Goal: Task Accomplishment & Management: Manage account settings

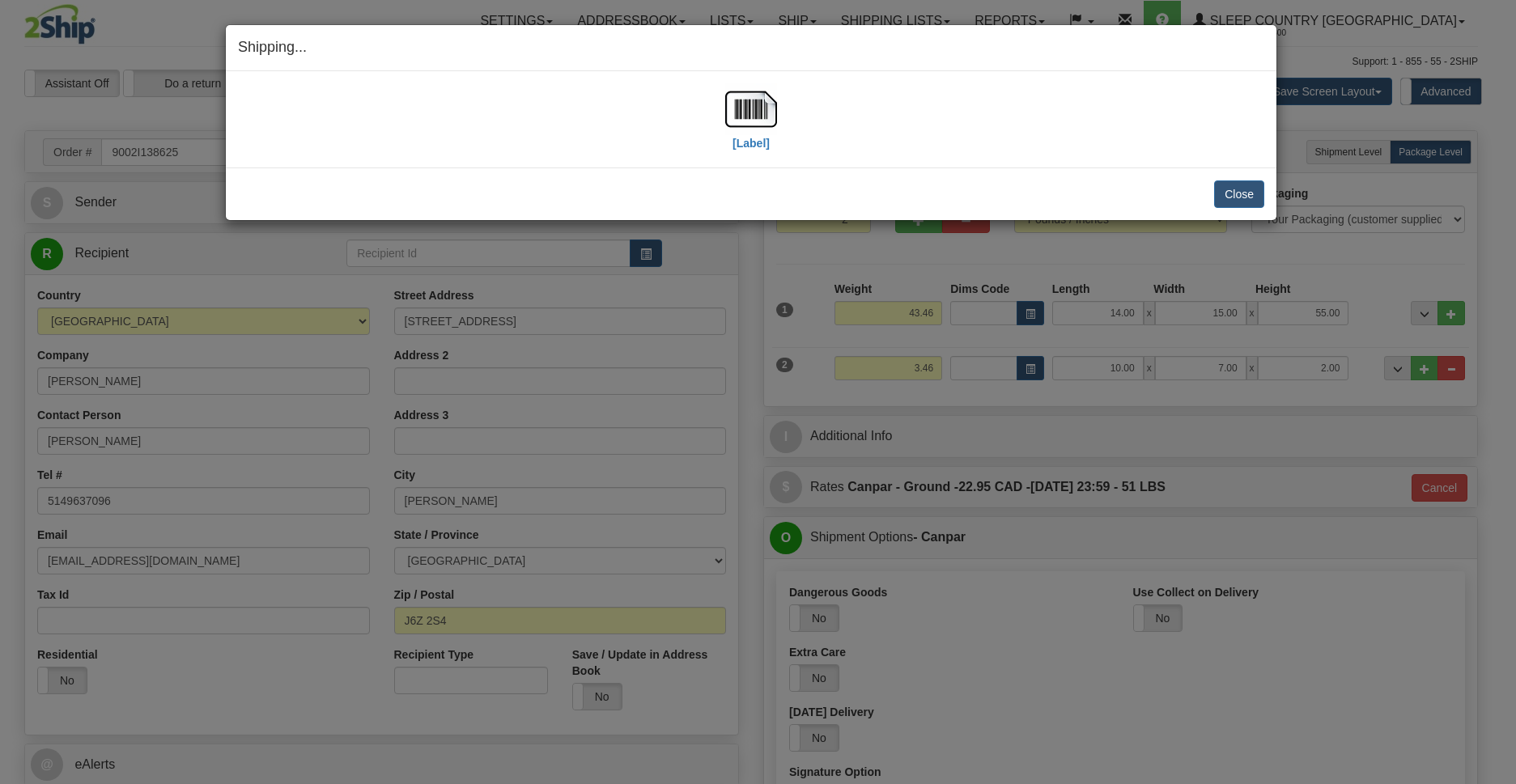
select select "2"
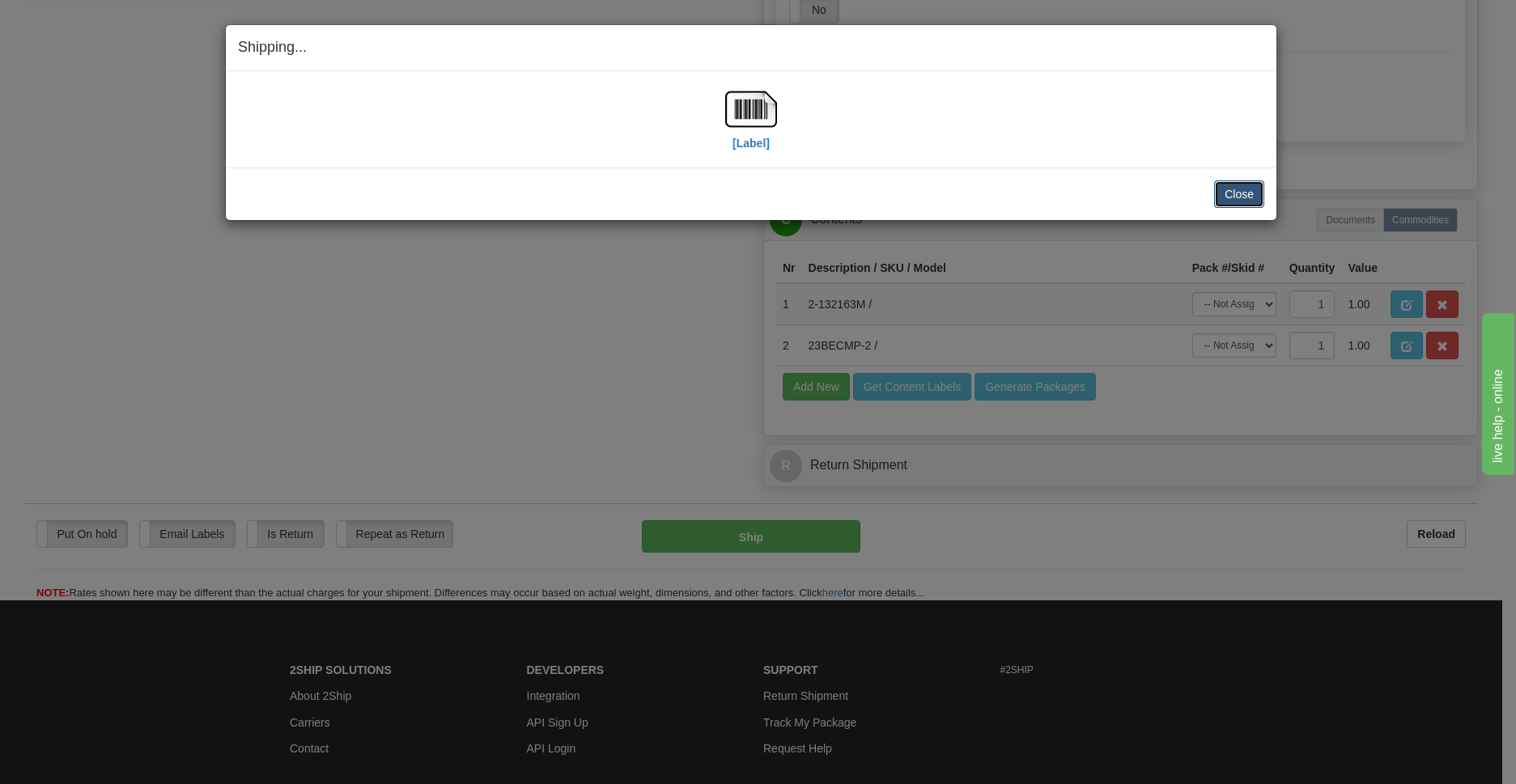
click at [1235, 188] on button "Close" at bounding box center [1240, 194] width 51 height 27
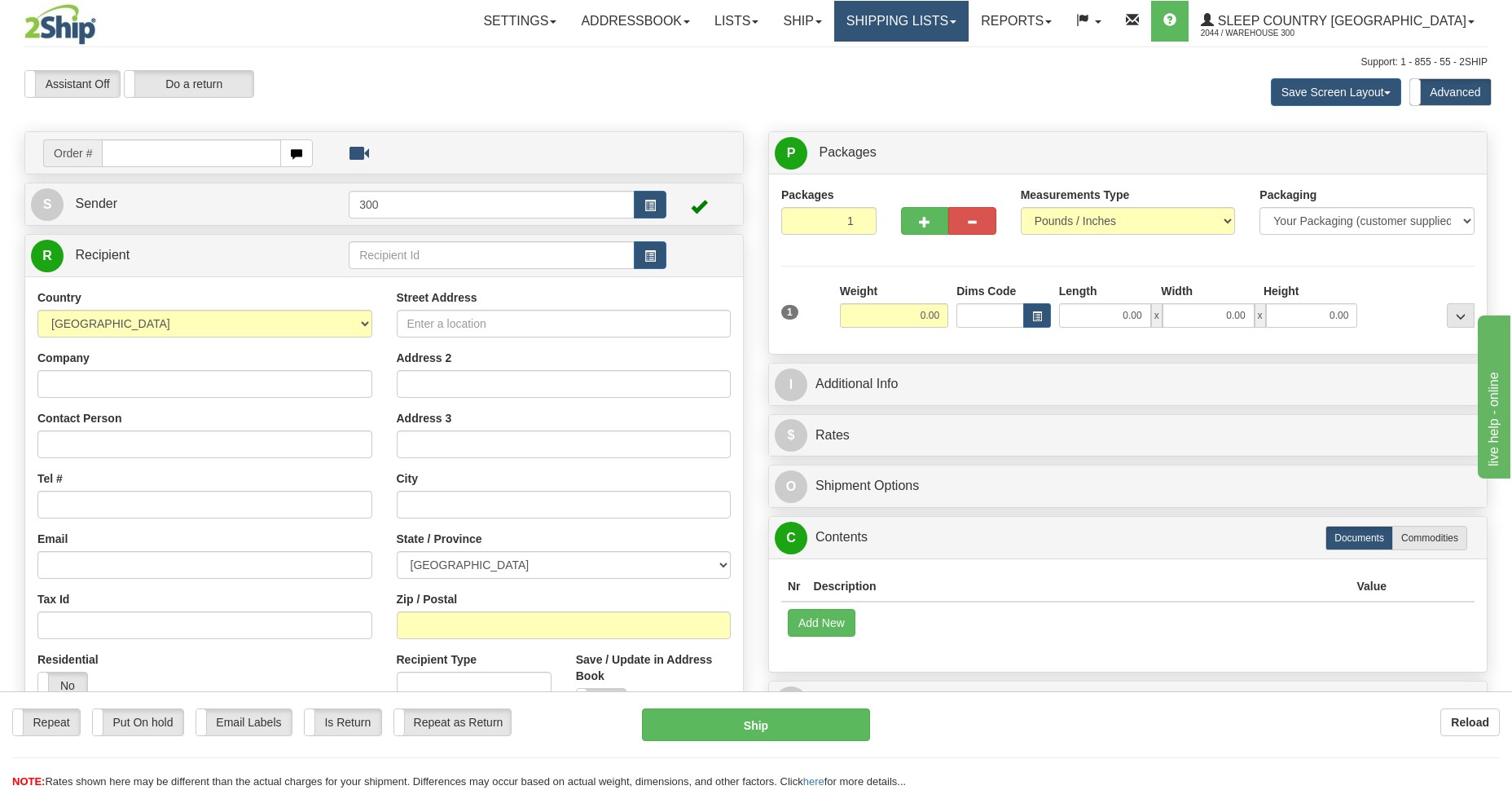
click at [969, 19] on link "Shipping lists" at bounding box center [902, 21] width 135 height 41
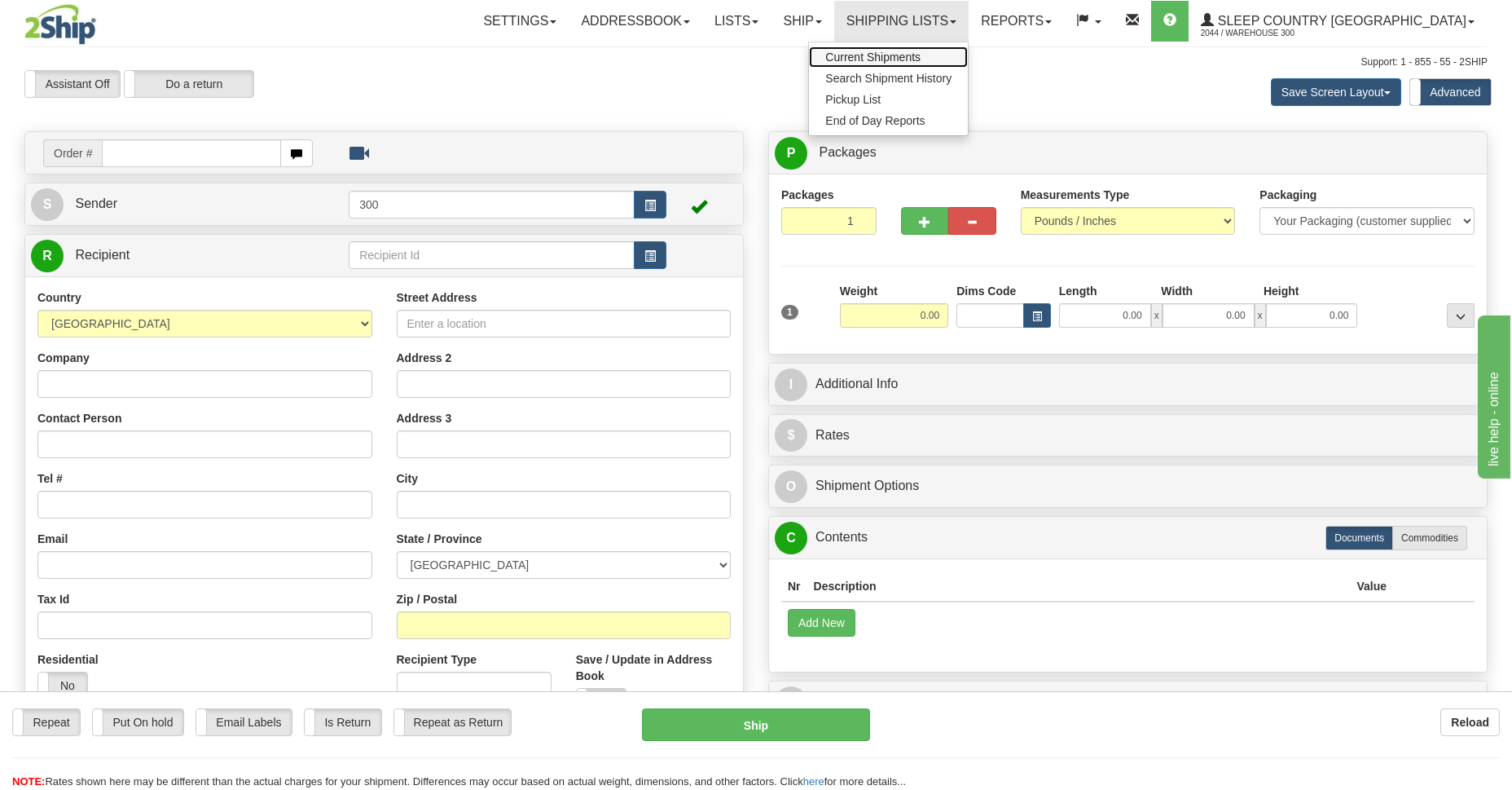
click at [921, 56] on span "Current Shipments" at bounding box center [872, 57] width 96 height 13
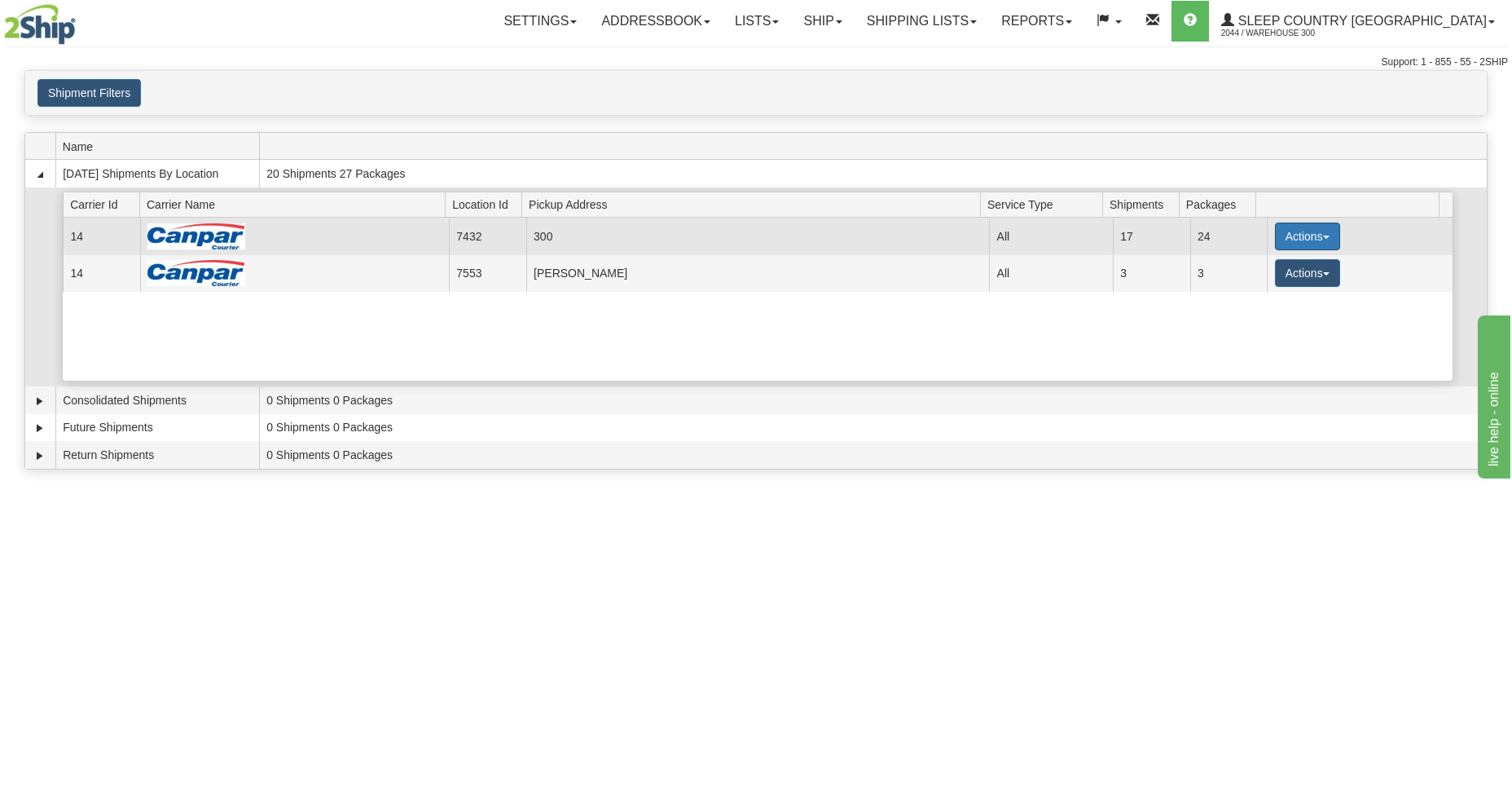
click at [1313, 239] on button "Actions" at bounding box center [1308, 237] width 66 height 27
click at [1238, 264] on span "Details" at bounding box center [1247, 267] width 44 height 12
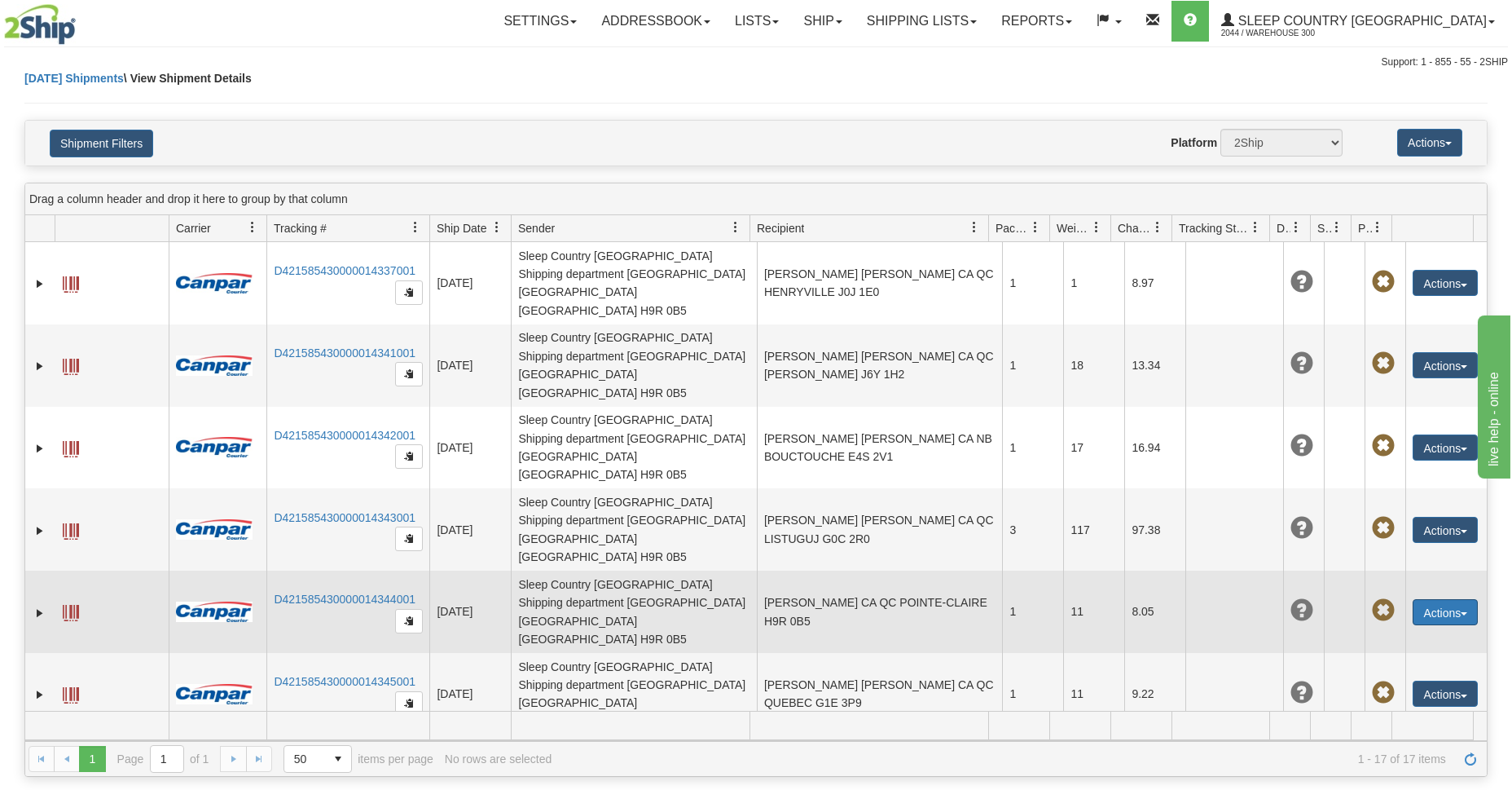
click at [1449, 599] on button "Actions" at bounding box center [1446, 612] width 66 height 26
click at [1389, 632] on link "Edit" at bounding box center [1412, 642] width 130 height 21
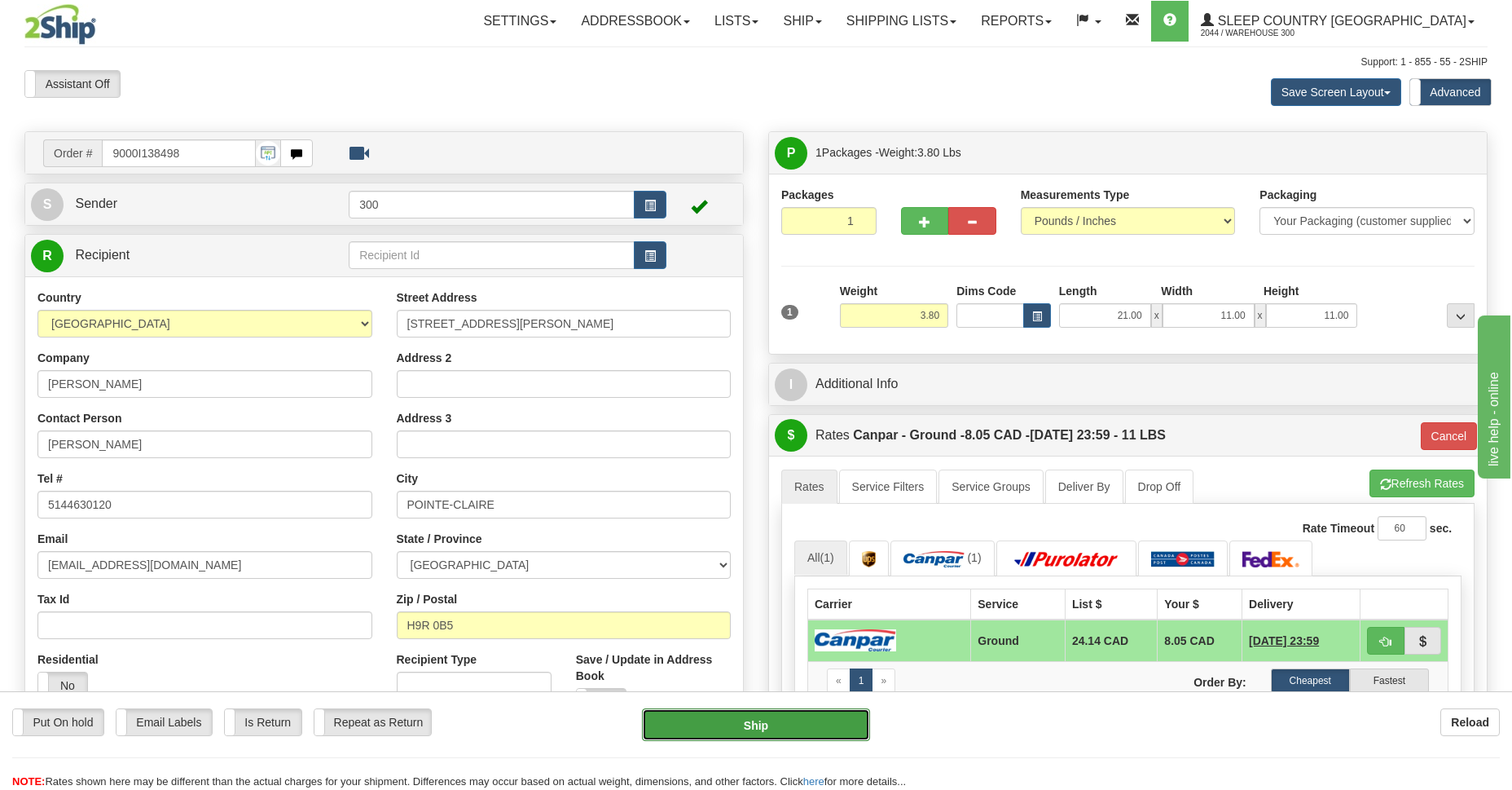
click at [765, 725] on button "Ship" at bounding box center [756, 724] width 227 height 33
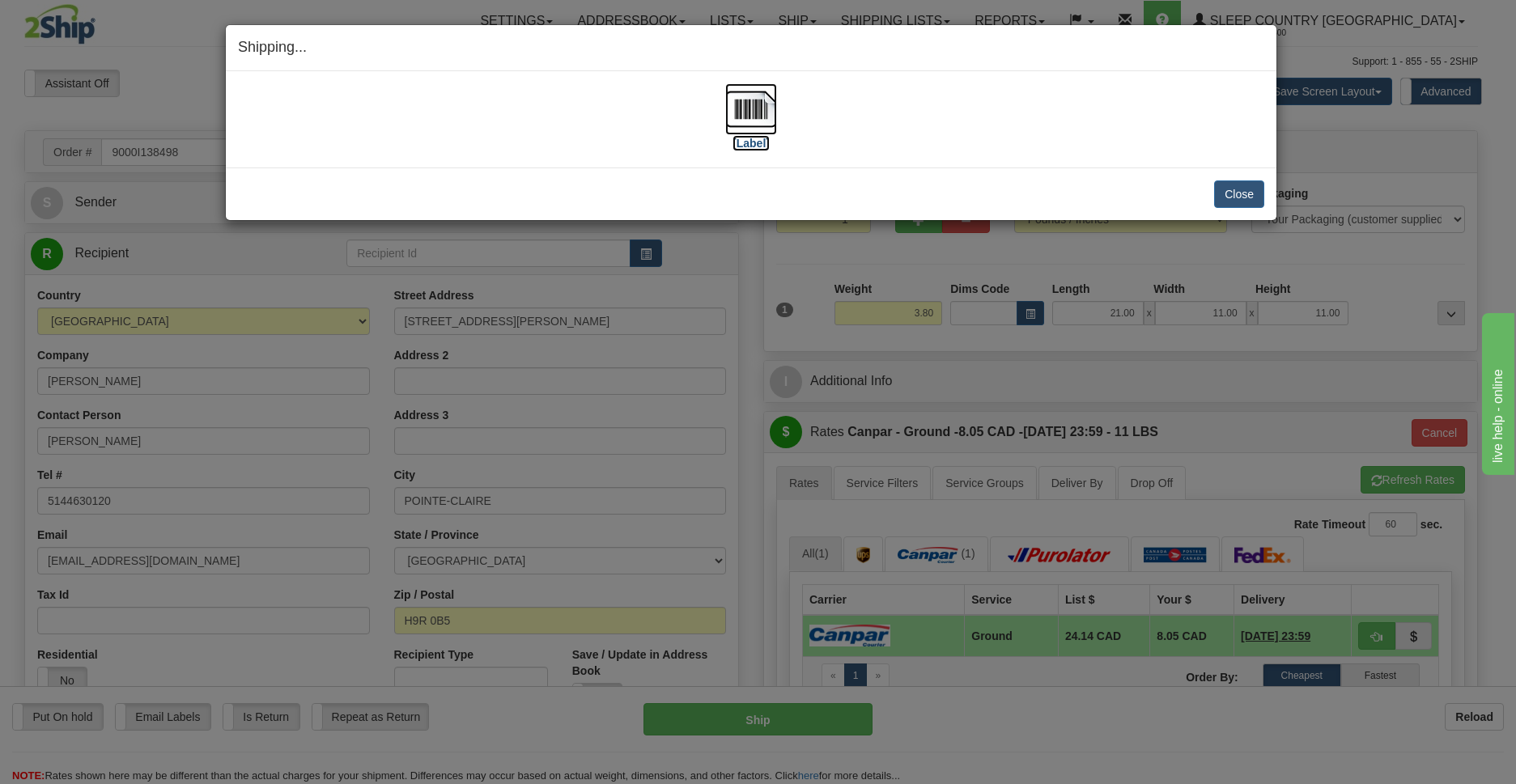
click at [749, 105] on img at bounding box center [751, 108] width 51 height 51
click at [1225, 195] on button "Close" at bounding box center [1240, 194] width 51 height 27
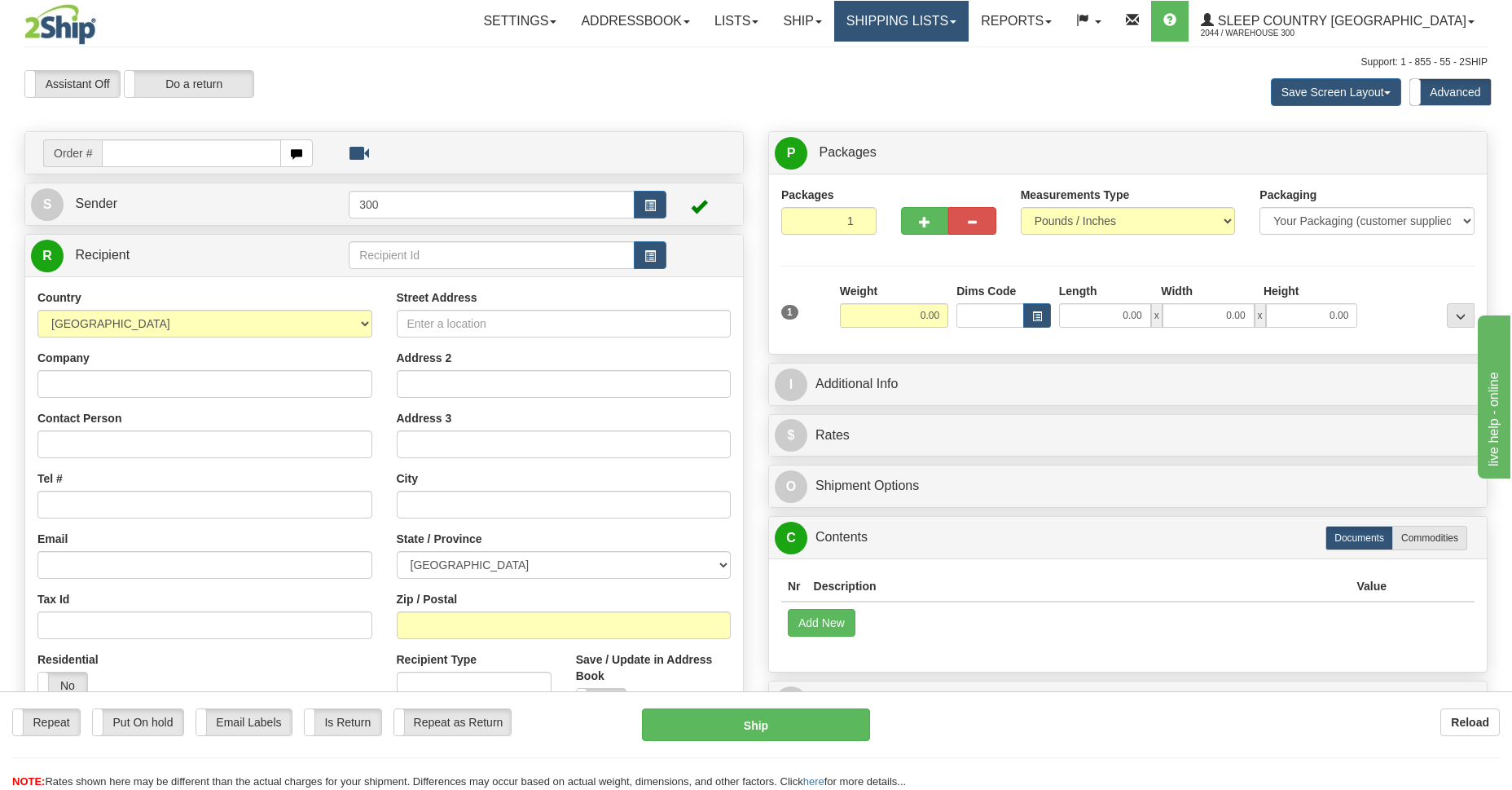
click at [957, 20] on span at bounding box center [953, 22] width 6 height 4
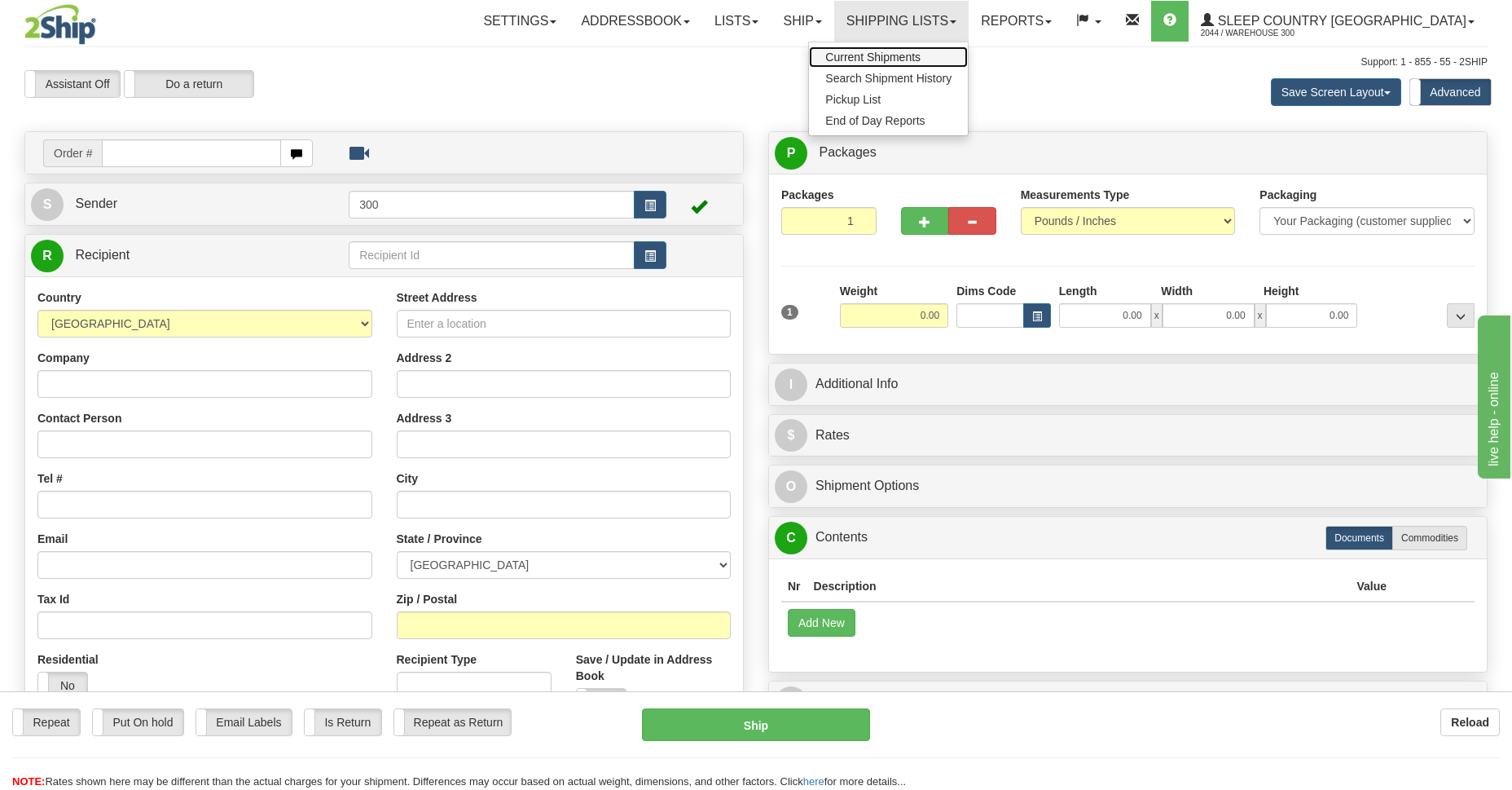
click at [921, 56] on span "Current Shipments" at bounding box center [872, 57] width 96 height 13
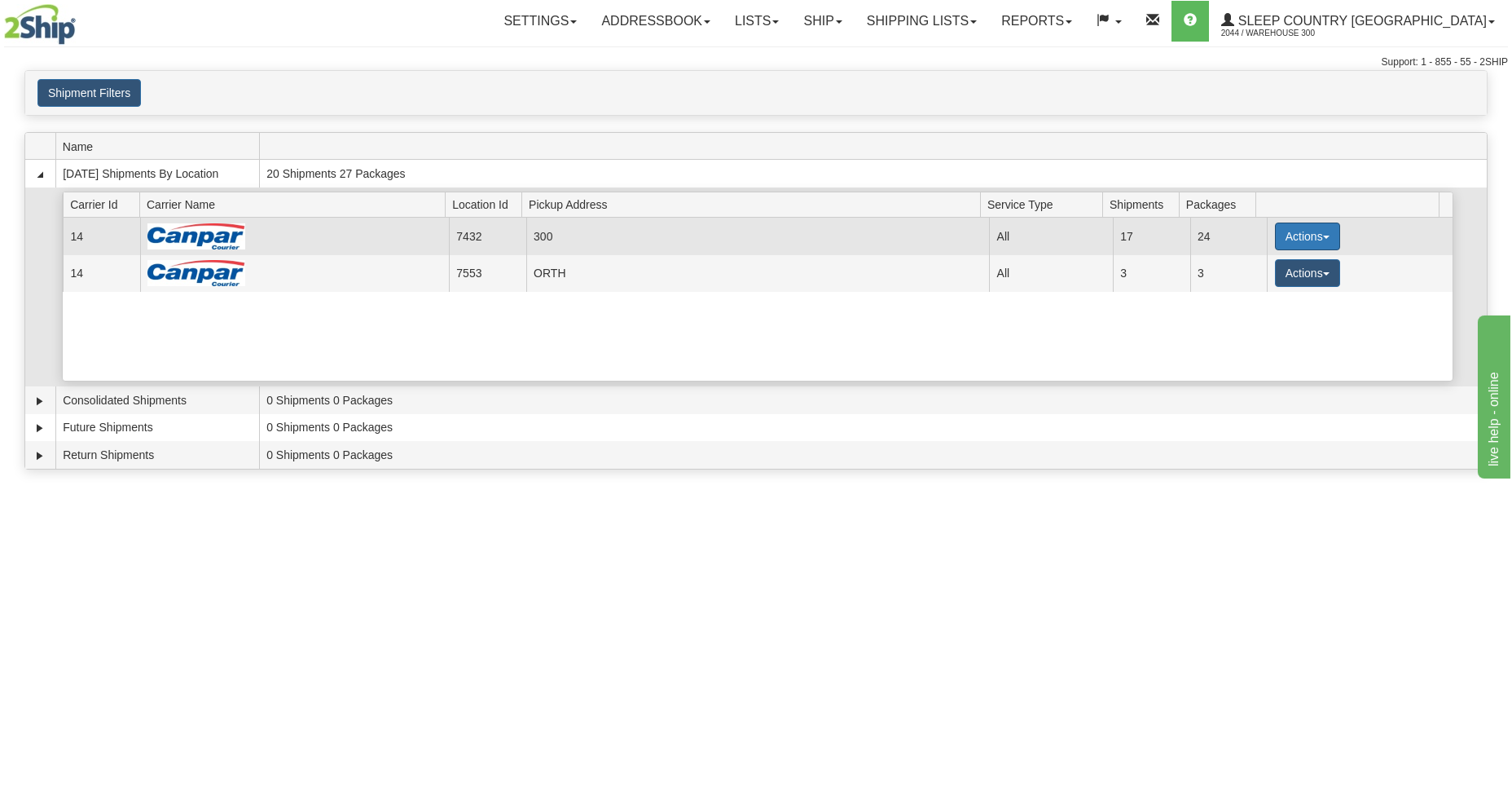
click at [1319, 239] on button "Actions" at bounding box center [1308, 237] width 66 height 27
click at [1264, 269] on span "Details" at bounding box center [1247, 267] width 44 height 12
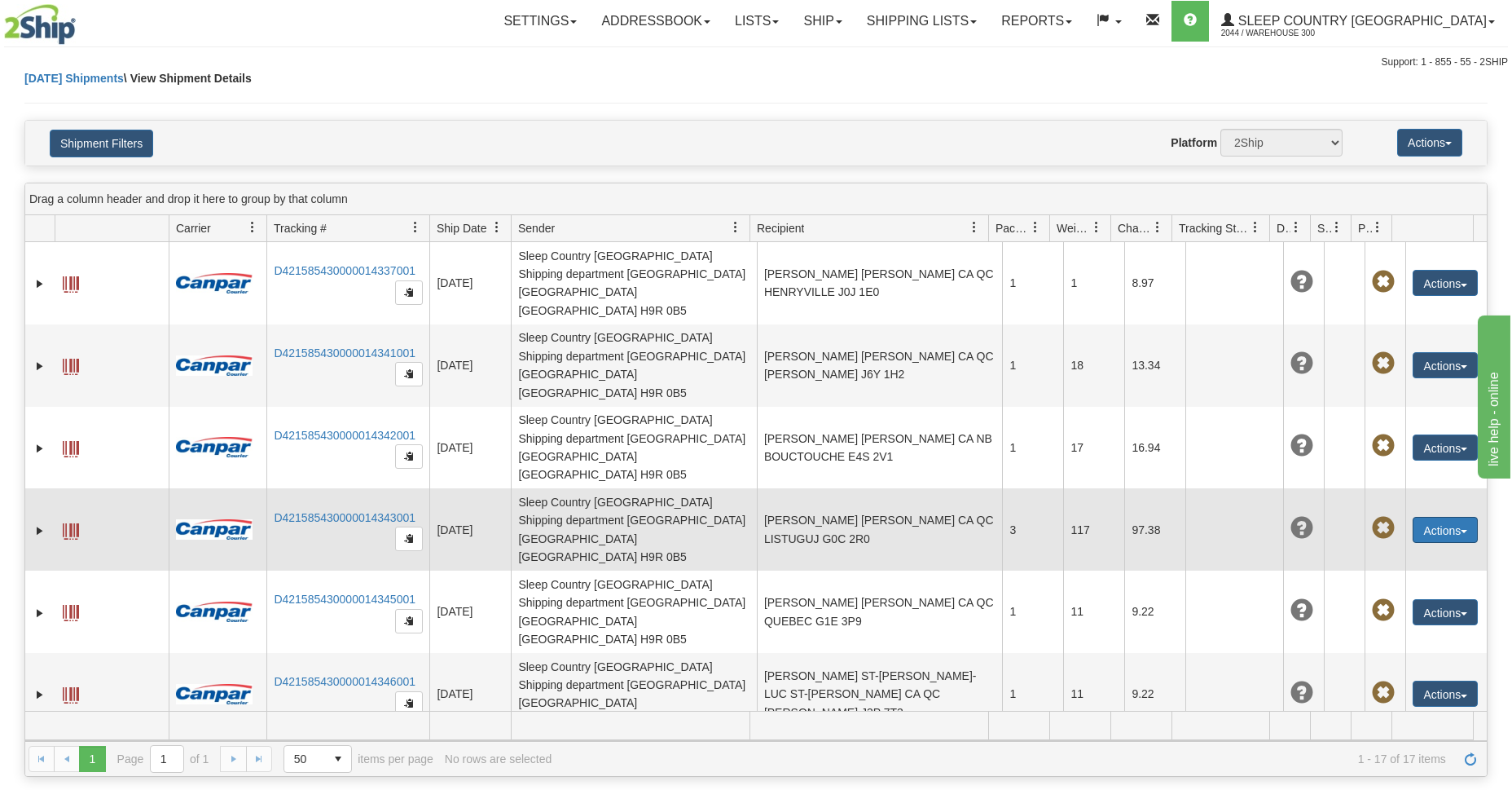
click at [1461, 530] on span "button" at bounding box center [1464, 532] width 6 height 4
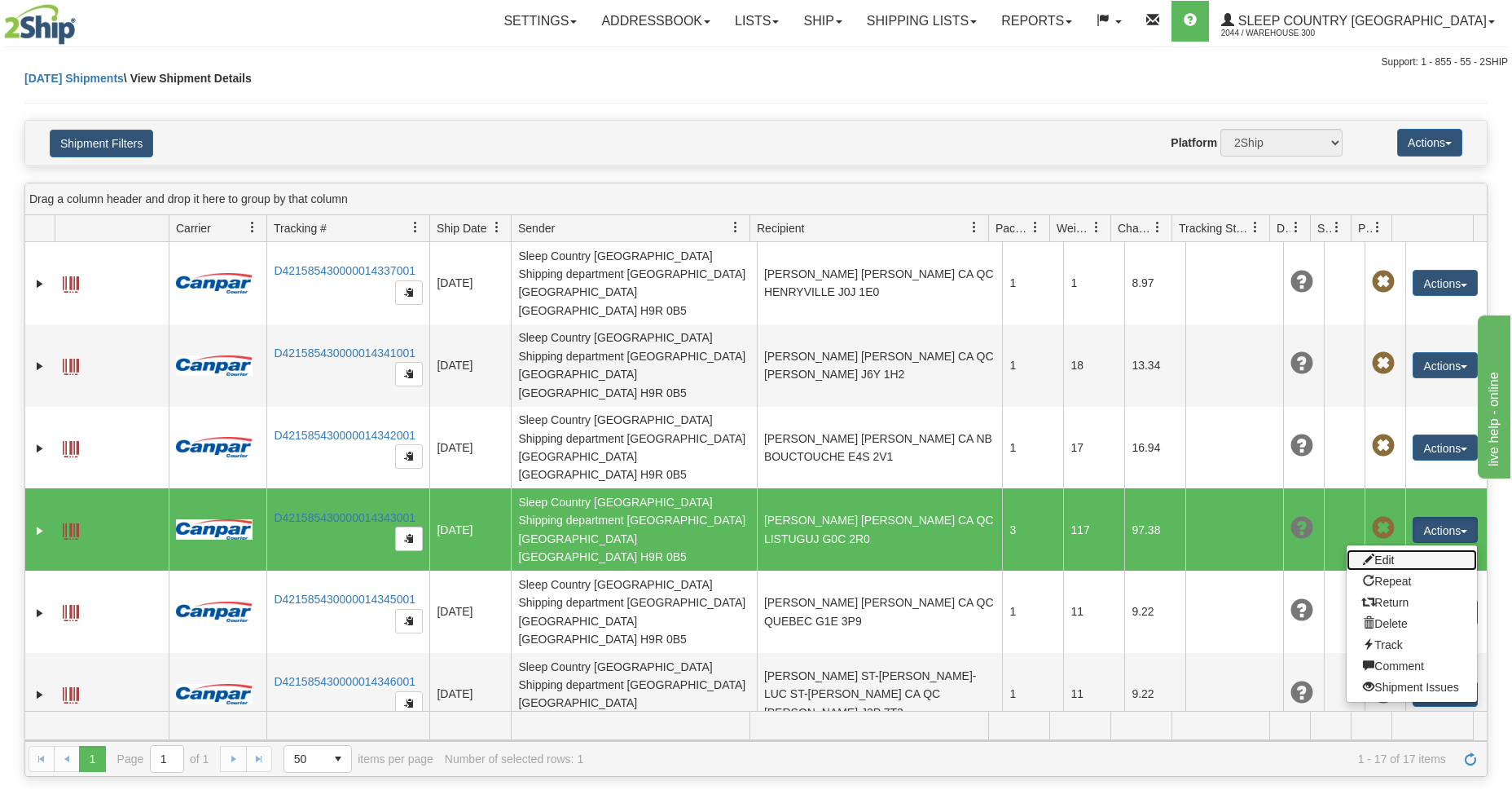
click at [1381, 550] on link "Edit" at bounding box center [1412, 560] width 130 height 21
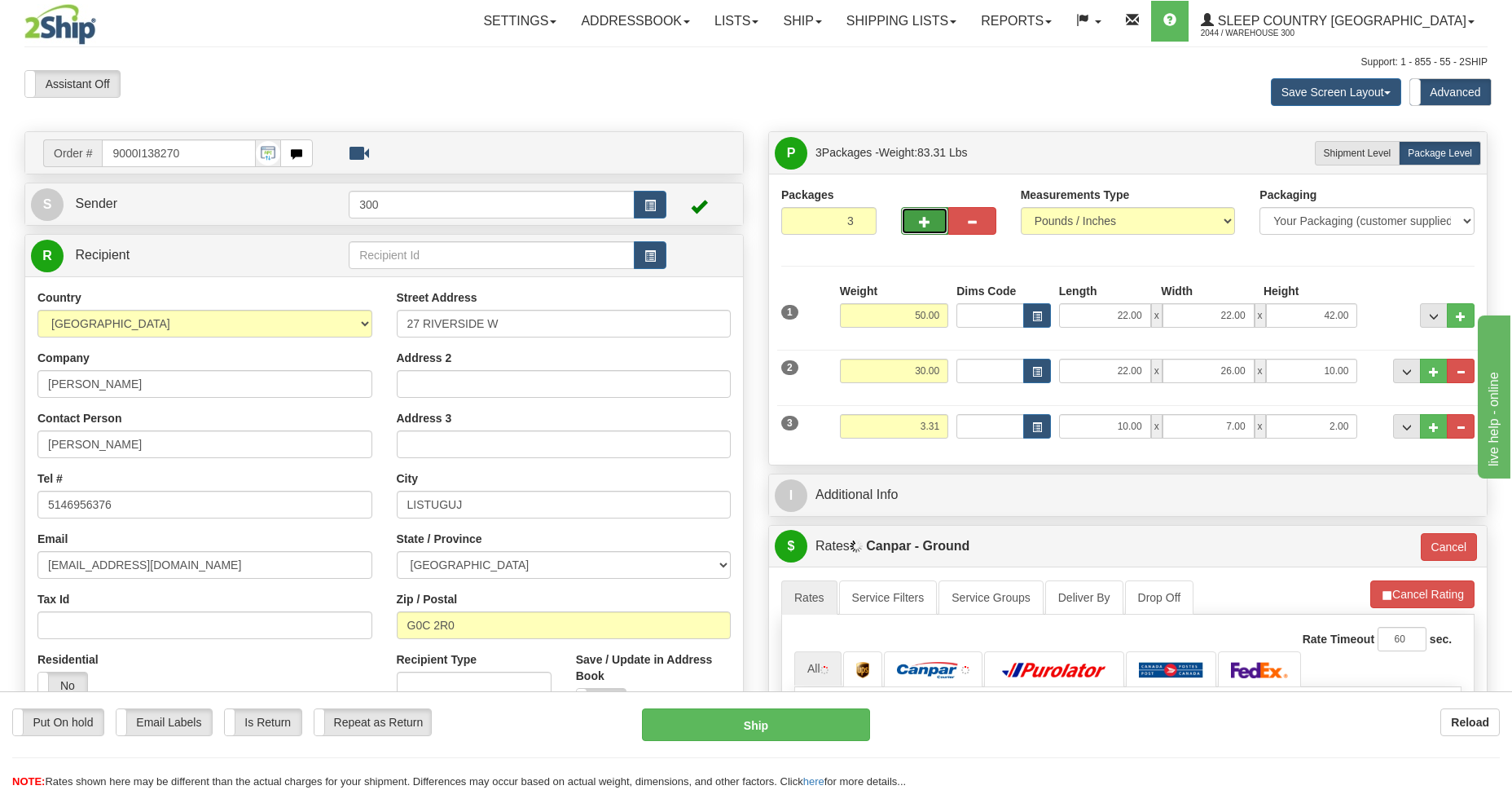
click at [918, 218] on button "button" at bounding box center [925, 221] width 47 height 27
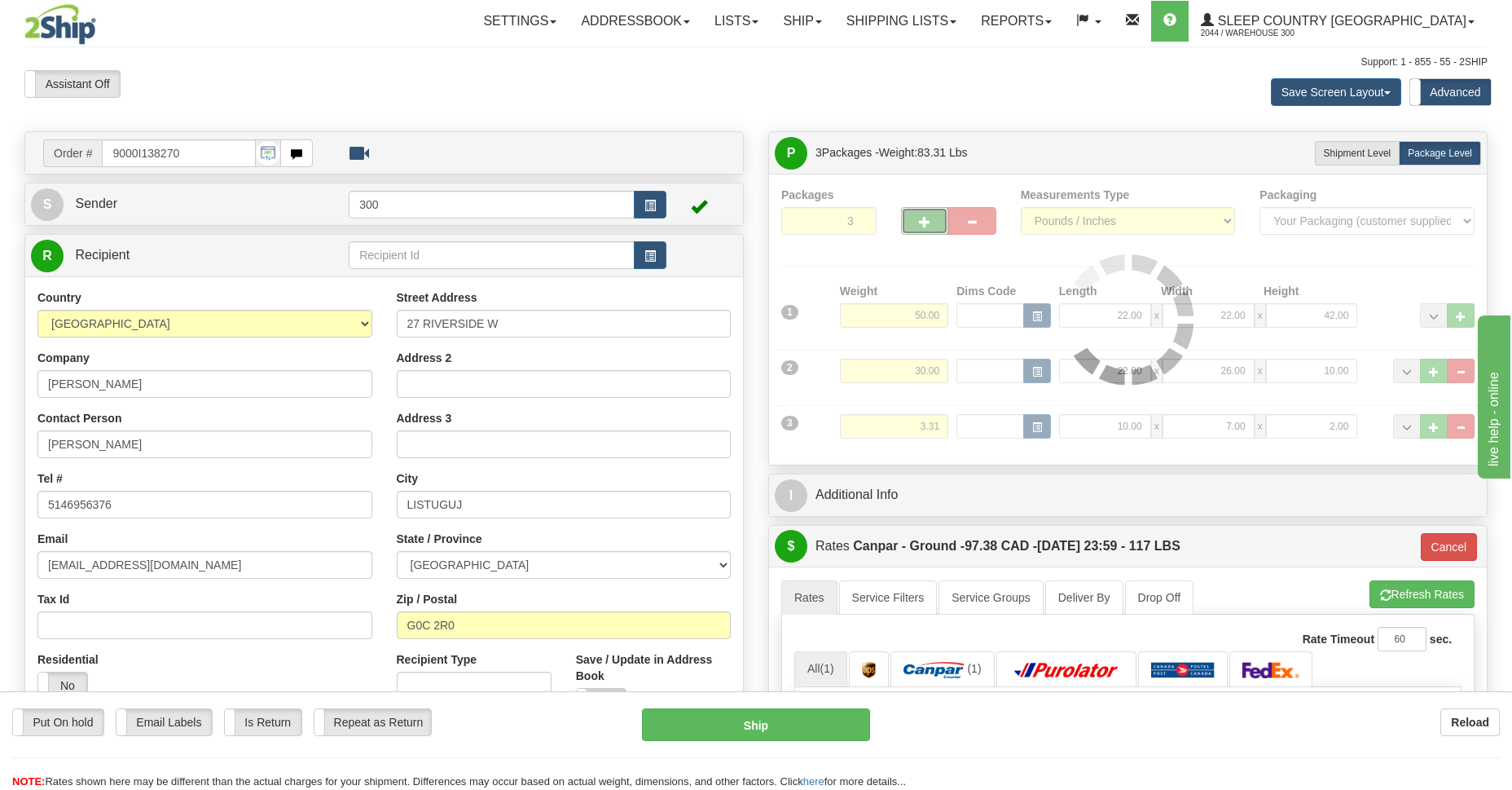
type input "4"
click at [918, 218] on div "Packages 4 3 Measurements Type" at bounding box center [1128, 319] width 693 height 266
type input "1"
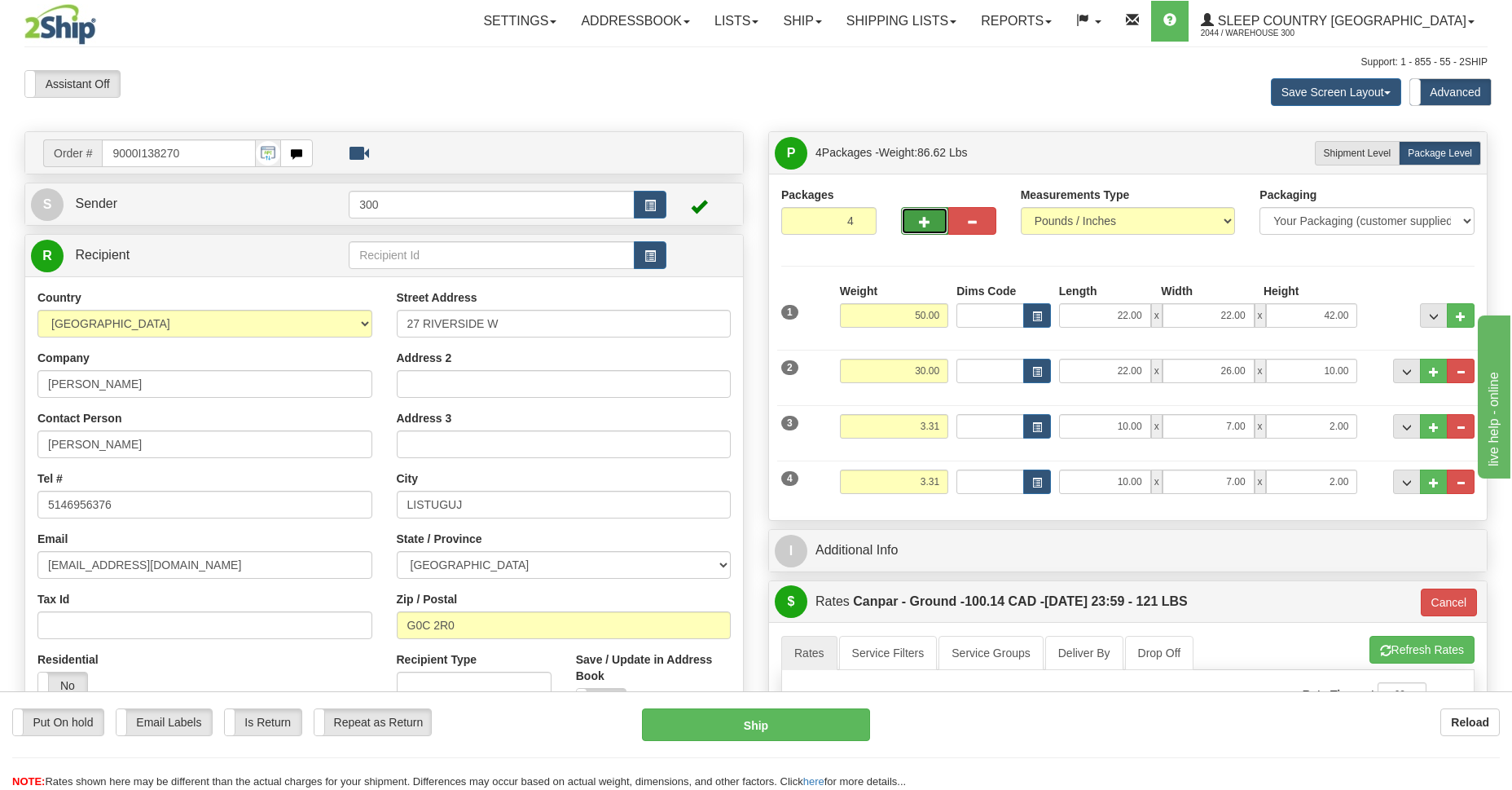
click at [925, 211] on button "button" at bounding box center [925, 221] width 47 height 27
type input "5"
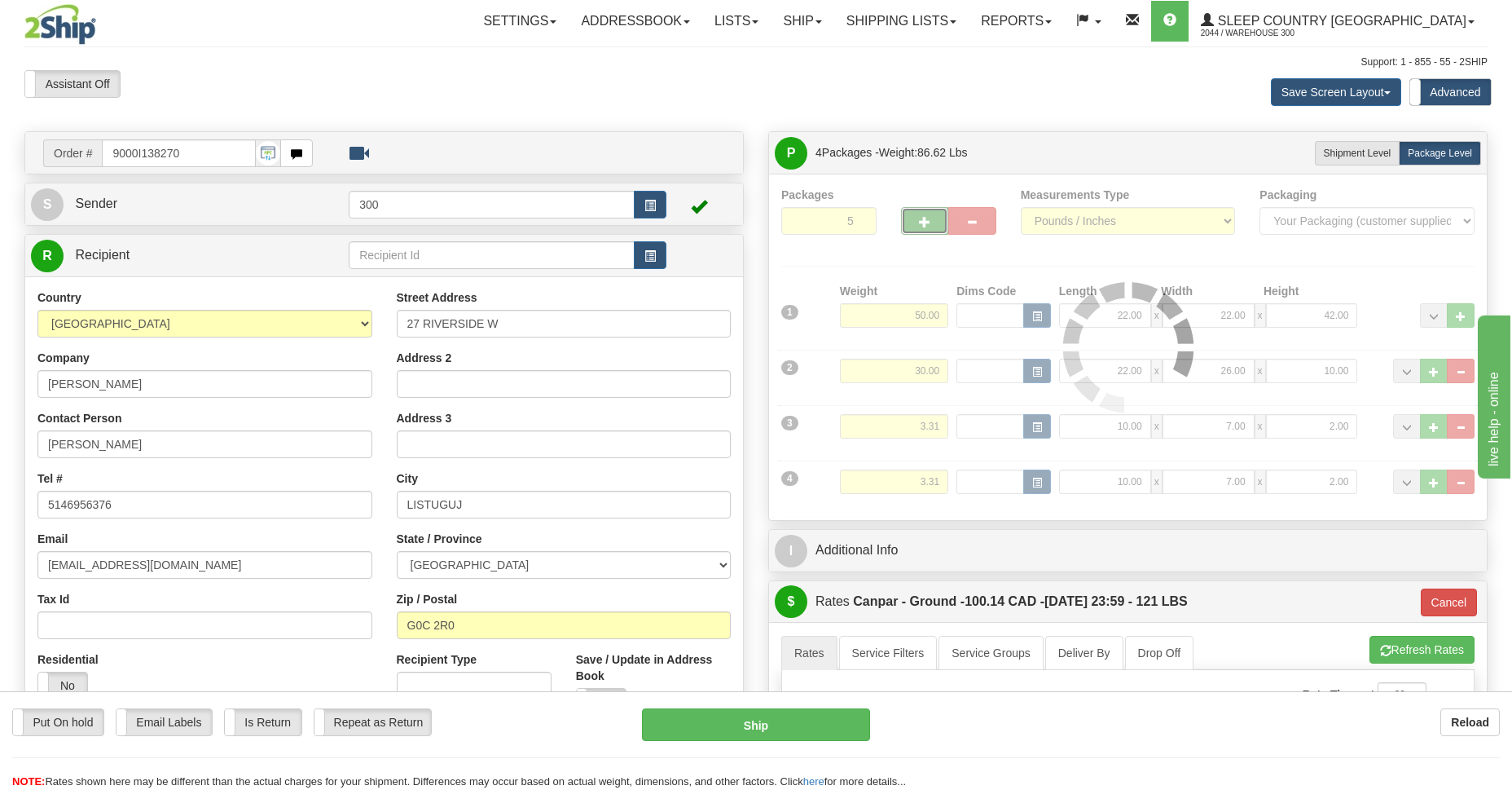
type input "1"
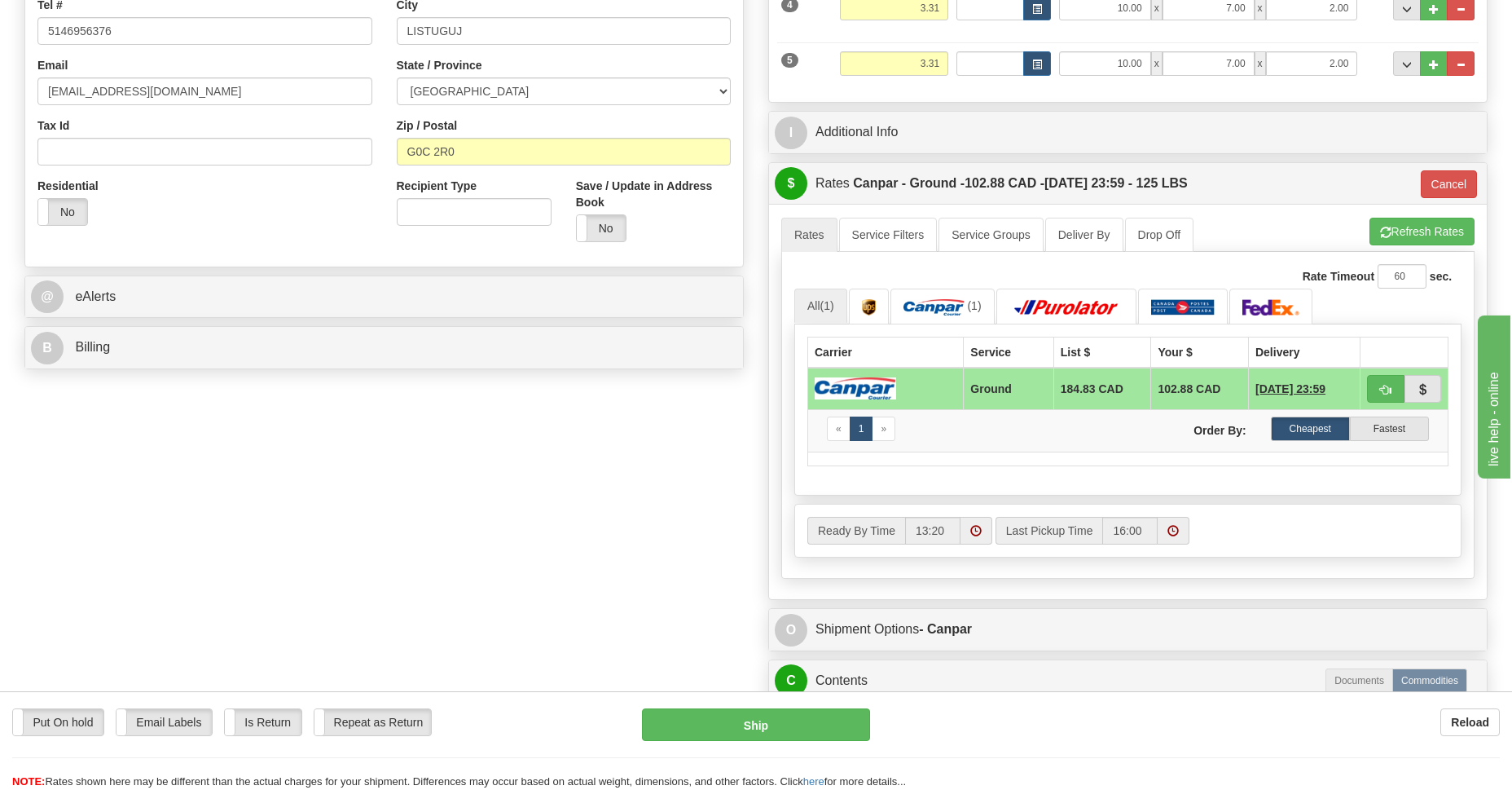
scroll to position [592, 0]
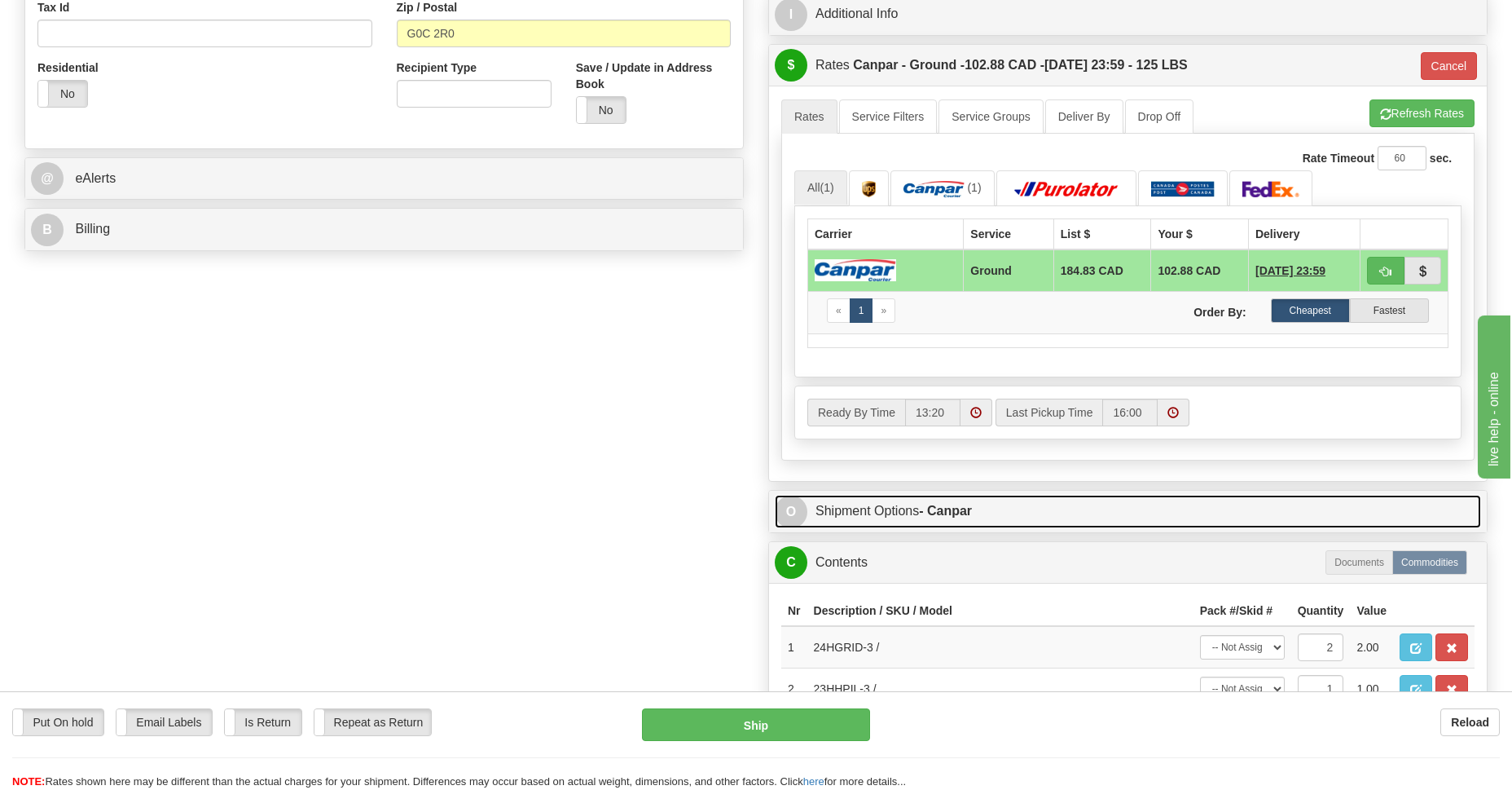
click at [894, 509] on link "O Shipment Options - Canpar" at bounding box center [1128, 511] width 707 height 34
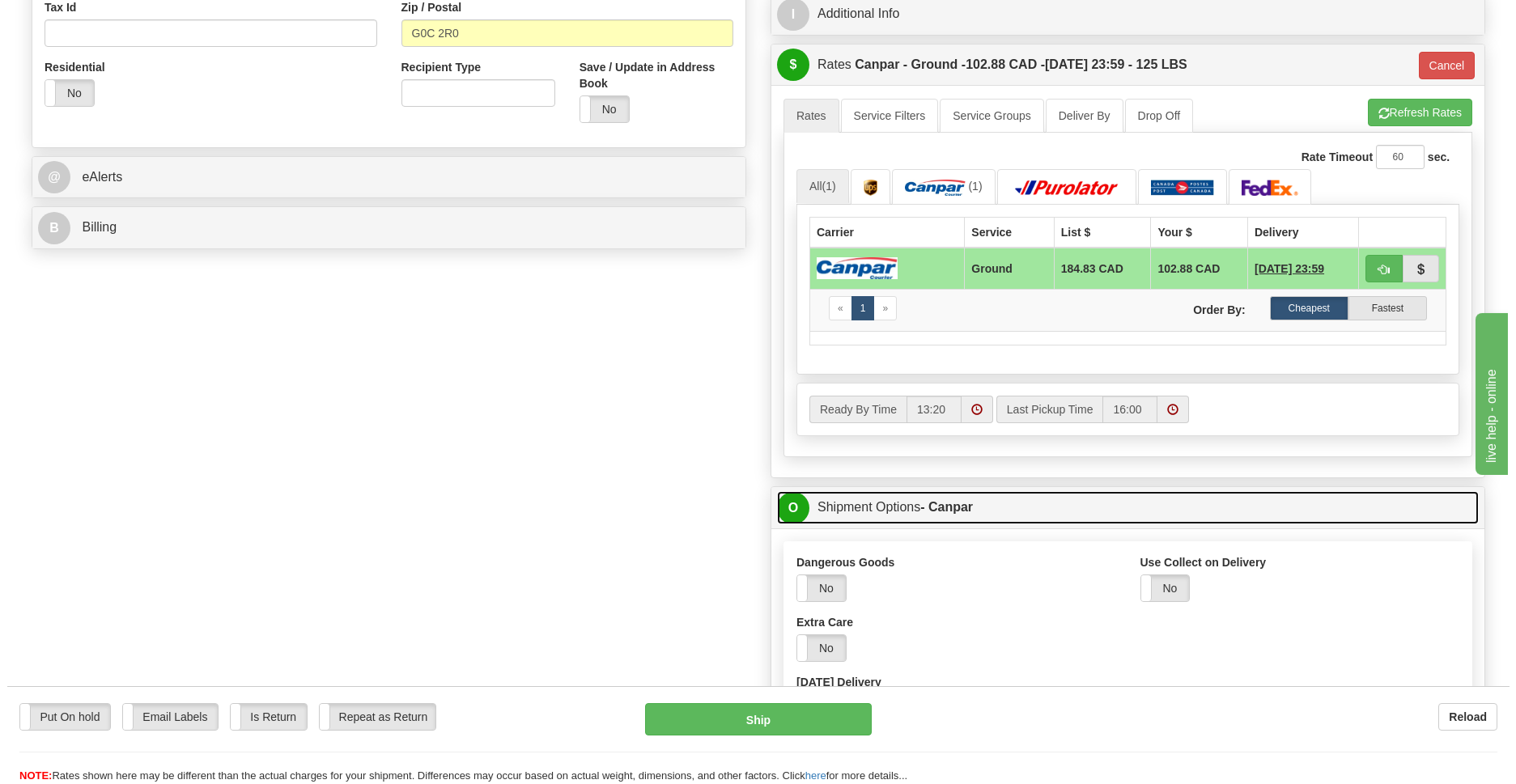
scroll to position [823, 0]
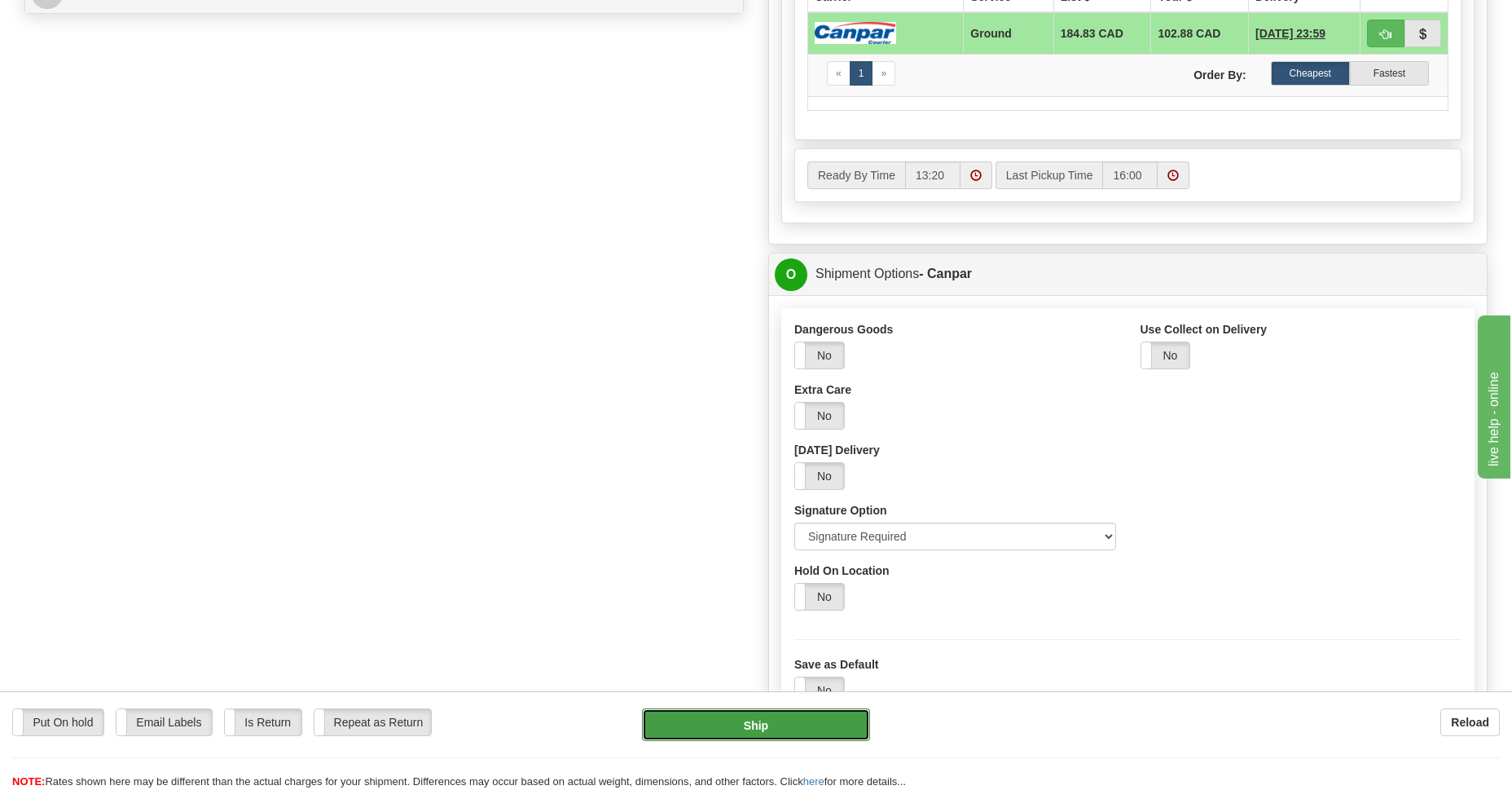
click at [747, 731] on button "Ship" at bounding box center [756, 724] width 227 height 33
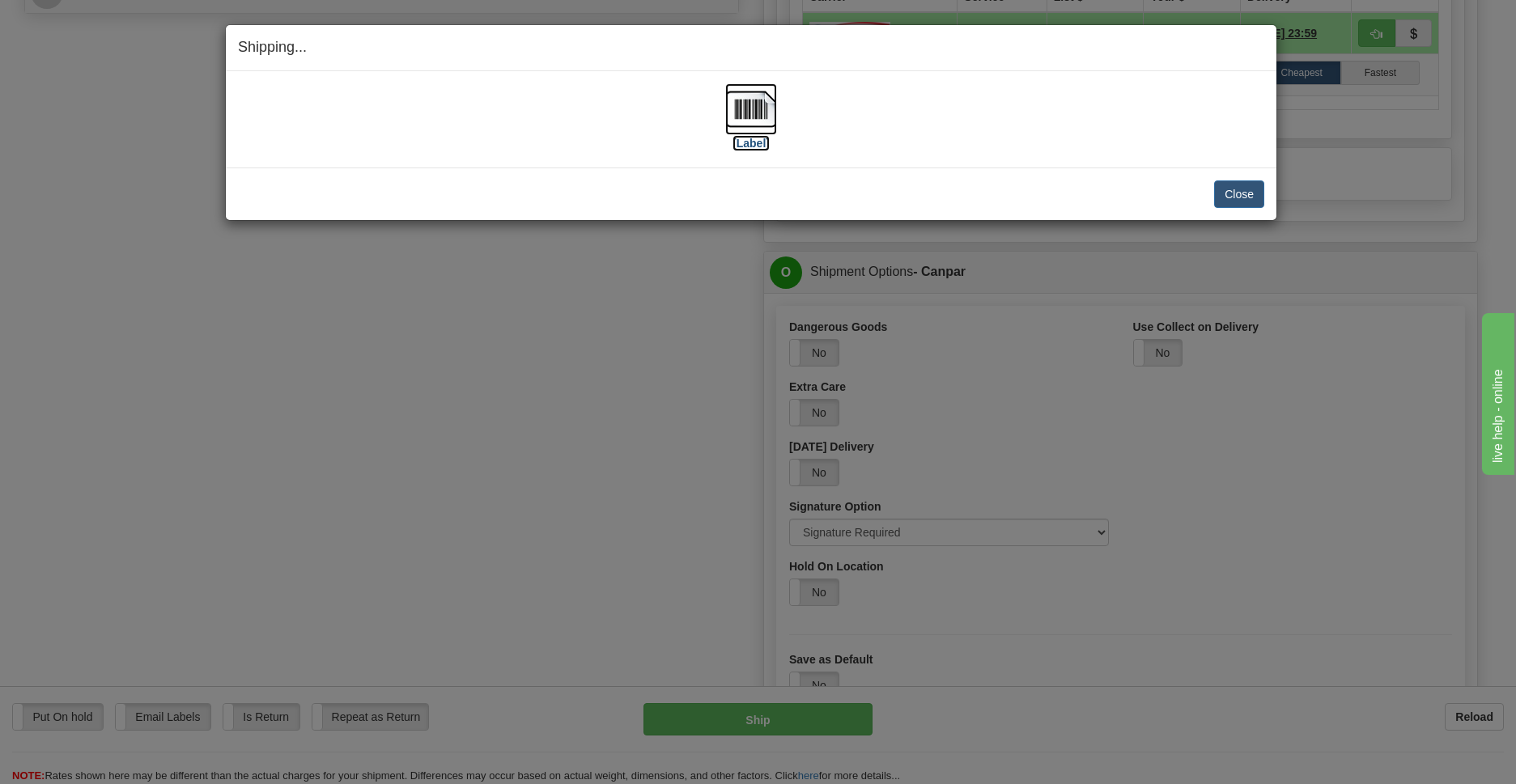
click at [751, 115] on img at bounding box center [751, 108] width 51 height 51
click at [1241, 198] on button "Close" at bounding box center [1240, 194] width 51 height 27
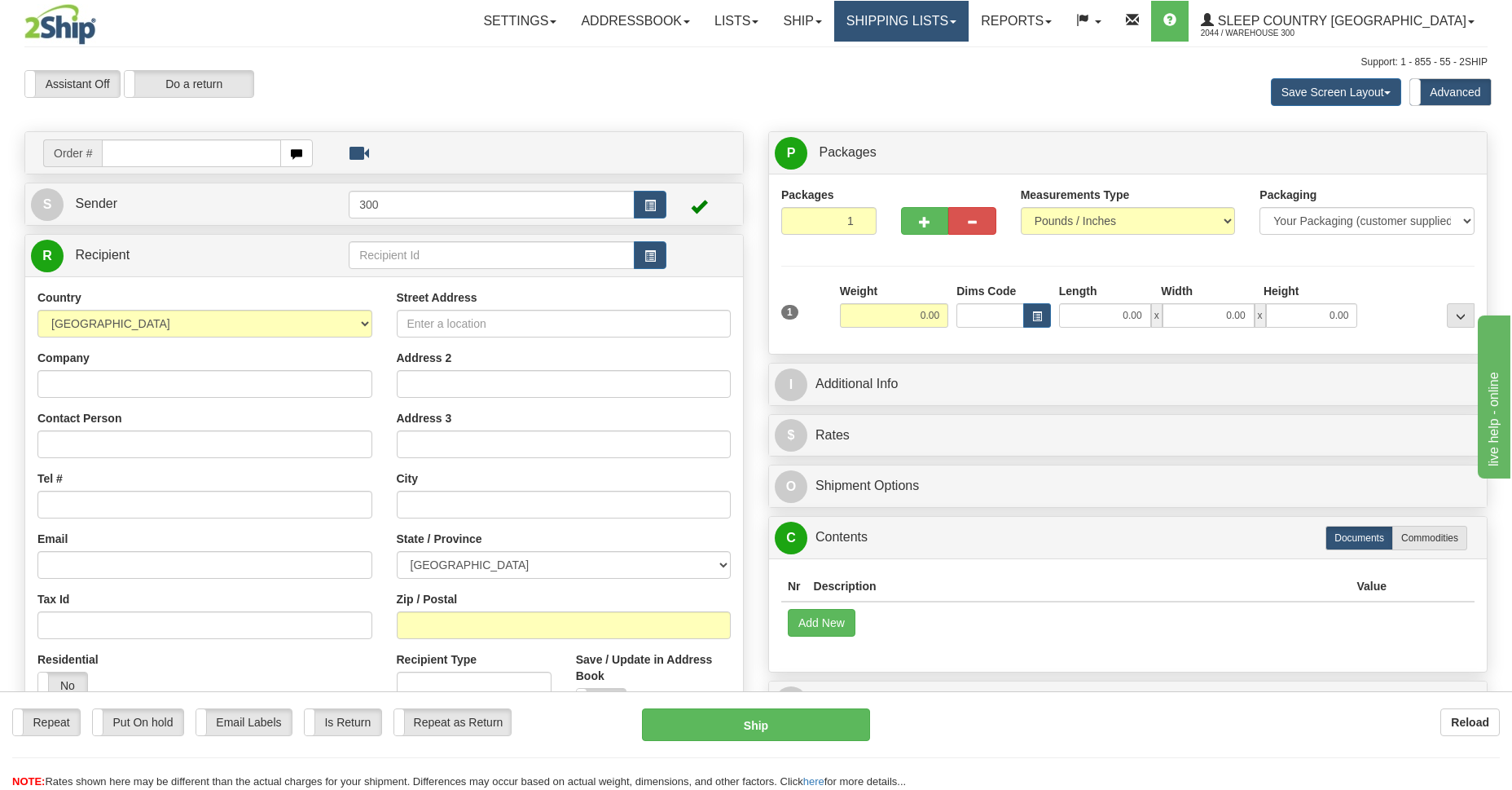
click at [969, 18] on link "Shipping lists" at bounding box center [902, 21] width 135 height 41
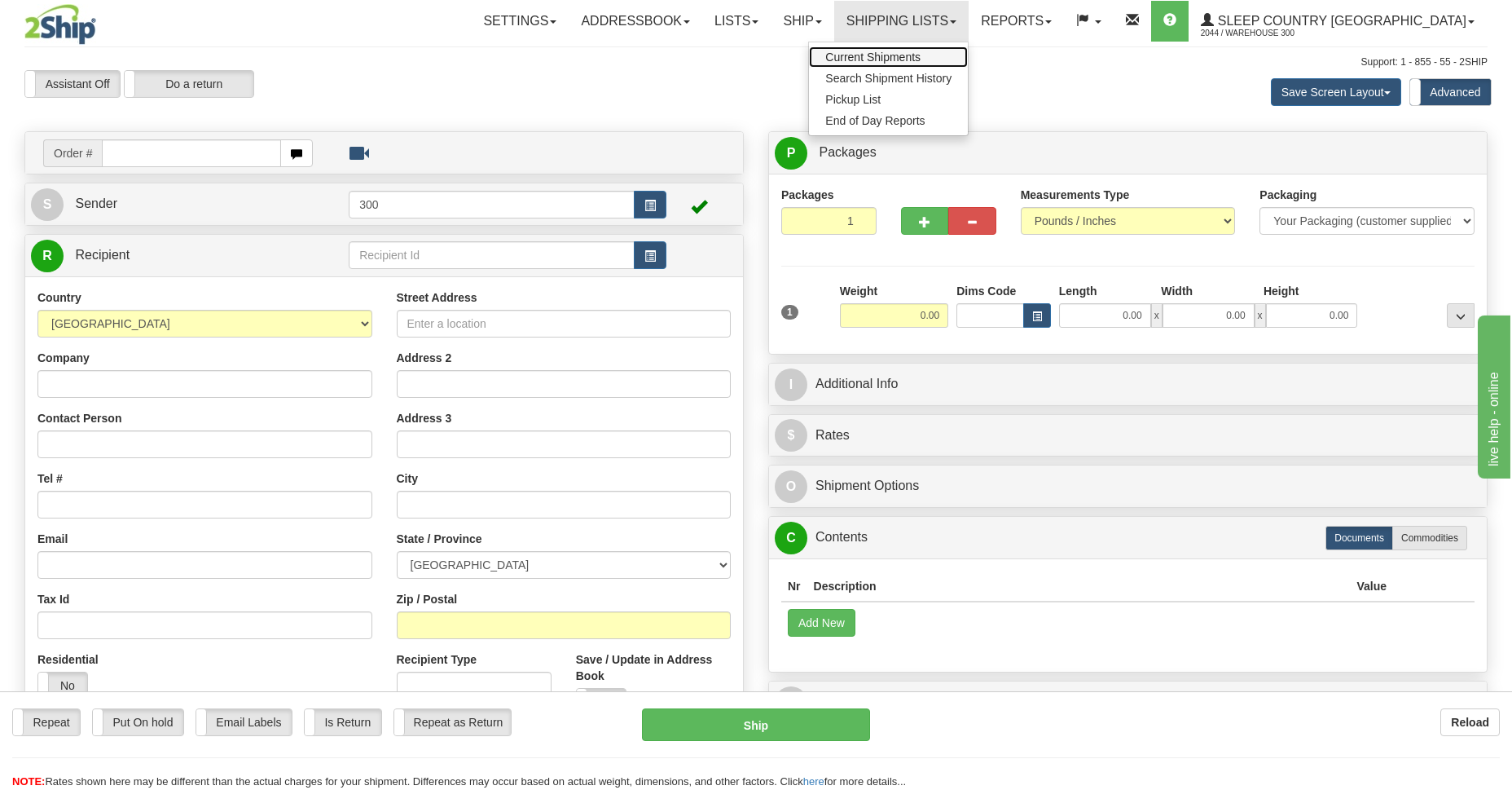
click at [921, 56] on span "Current Shipments" at bounding box center [872, 57] width 96 height 13
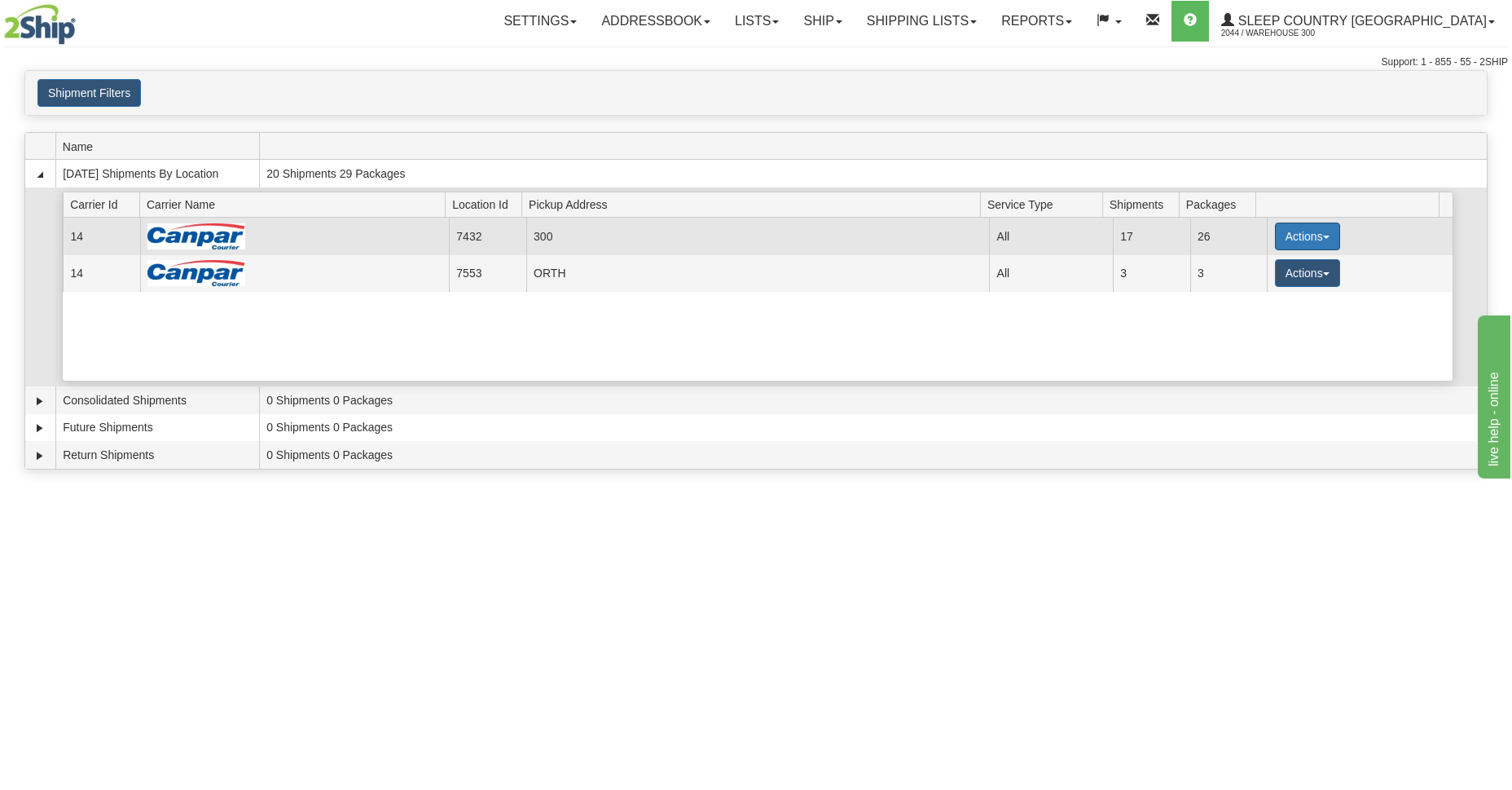
click at [1315, 239] on button "Actions" at bounding box center [1308, 237] width 66 height 27
click at [1249, 294] on link "Close" at bounding box center [1274, 288] width 130 height 21
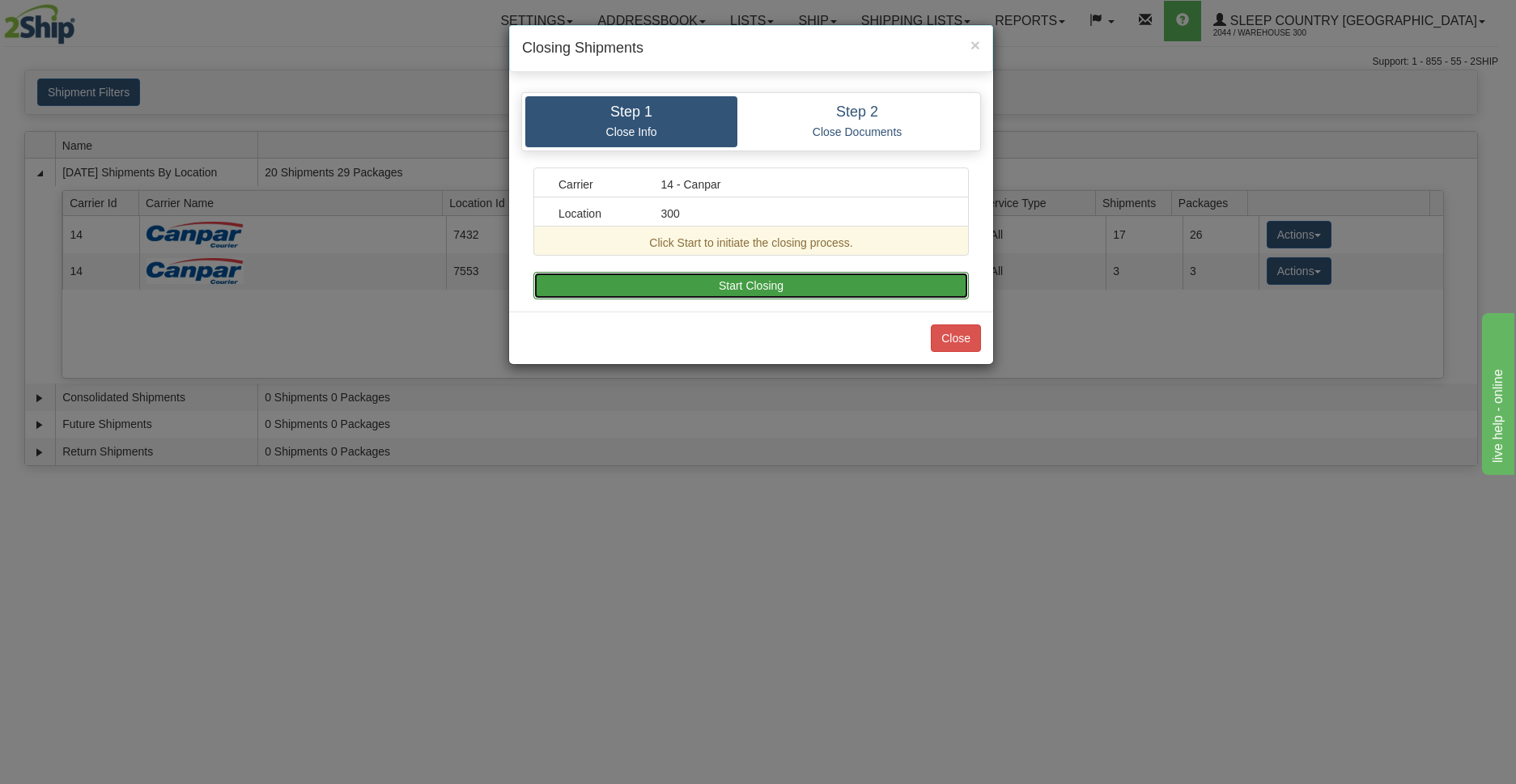
click at [781, 288] on button "Start Closing" at bounding box center [751, 285] width 435 height 27
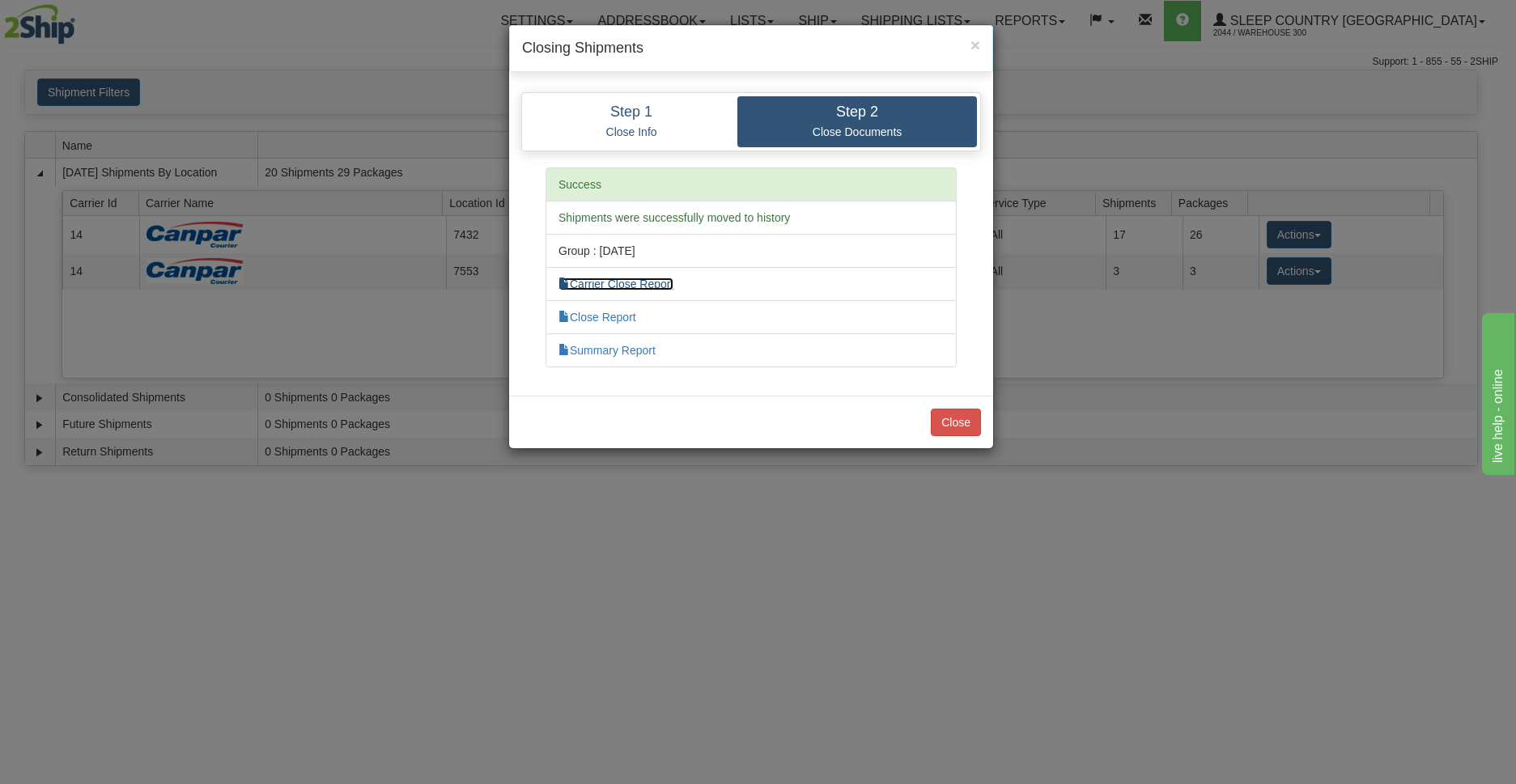
click at [612, 281] on link "Carrier Close Report" at bounding box center [615, 284] width 115 height 13
click at [622, 317] on link "Close Report" at bounding box center [597, 317] width 78 height 13
click at [638, 349] on link "Summary Report" at bounding box center [606, 350] width 97 height 13
click at [634, 283] on link "Carrier Close Report" at bounding box center [615, 284] width 115 height 13
click at [624, 346] on link "Summary Report" at bounding box center [606, 350] width 97 height 13
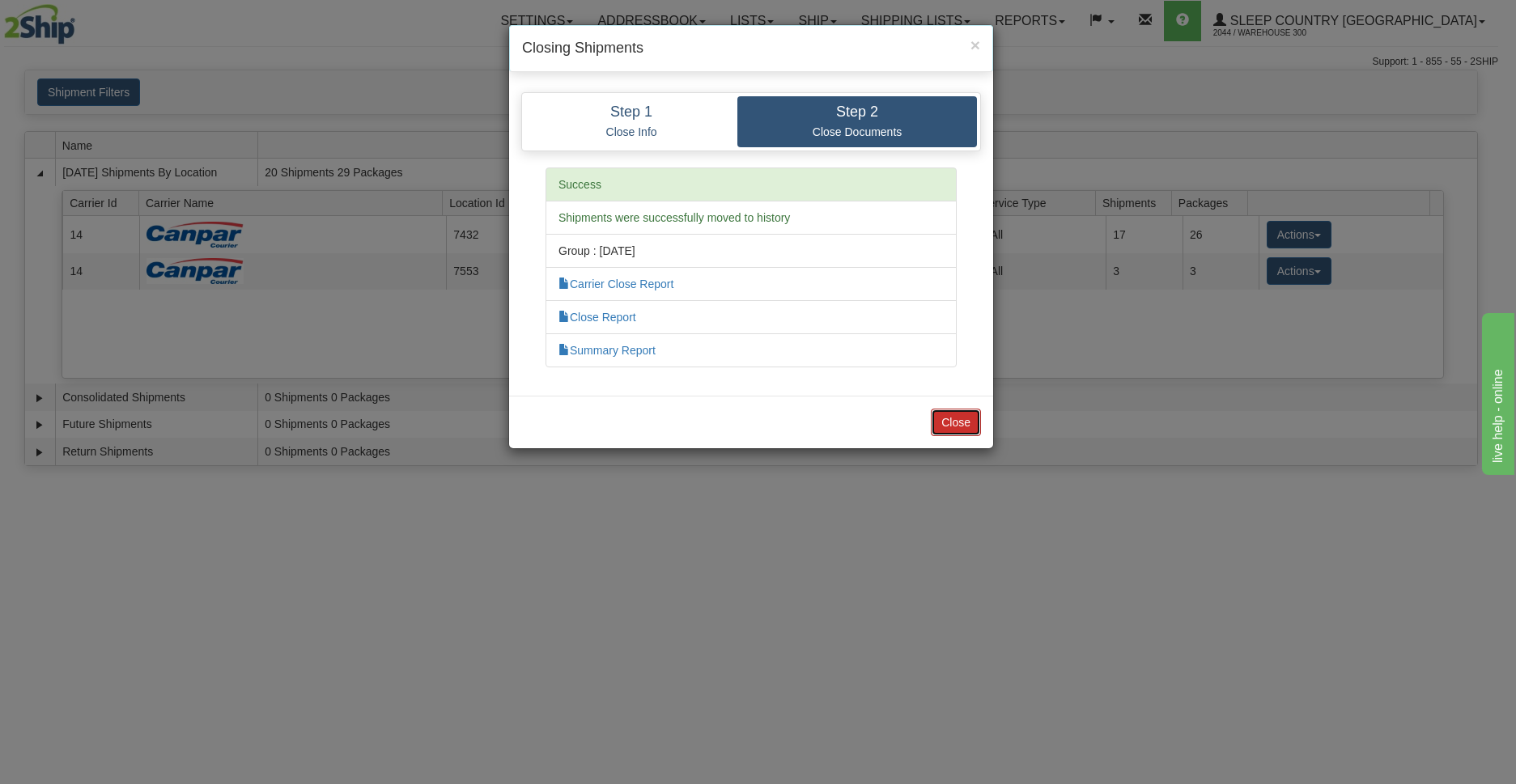
click at [957, 424] on button "Close" at bounding box center [956, 422] width 51 height 27
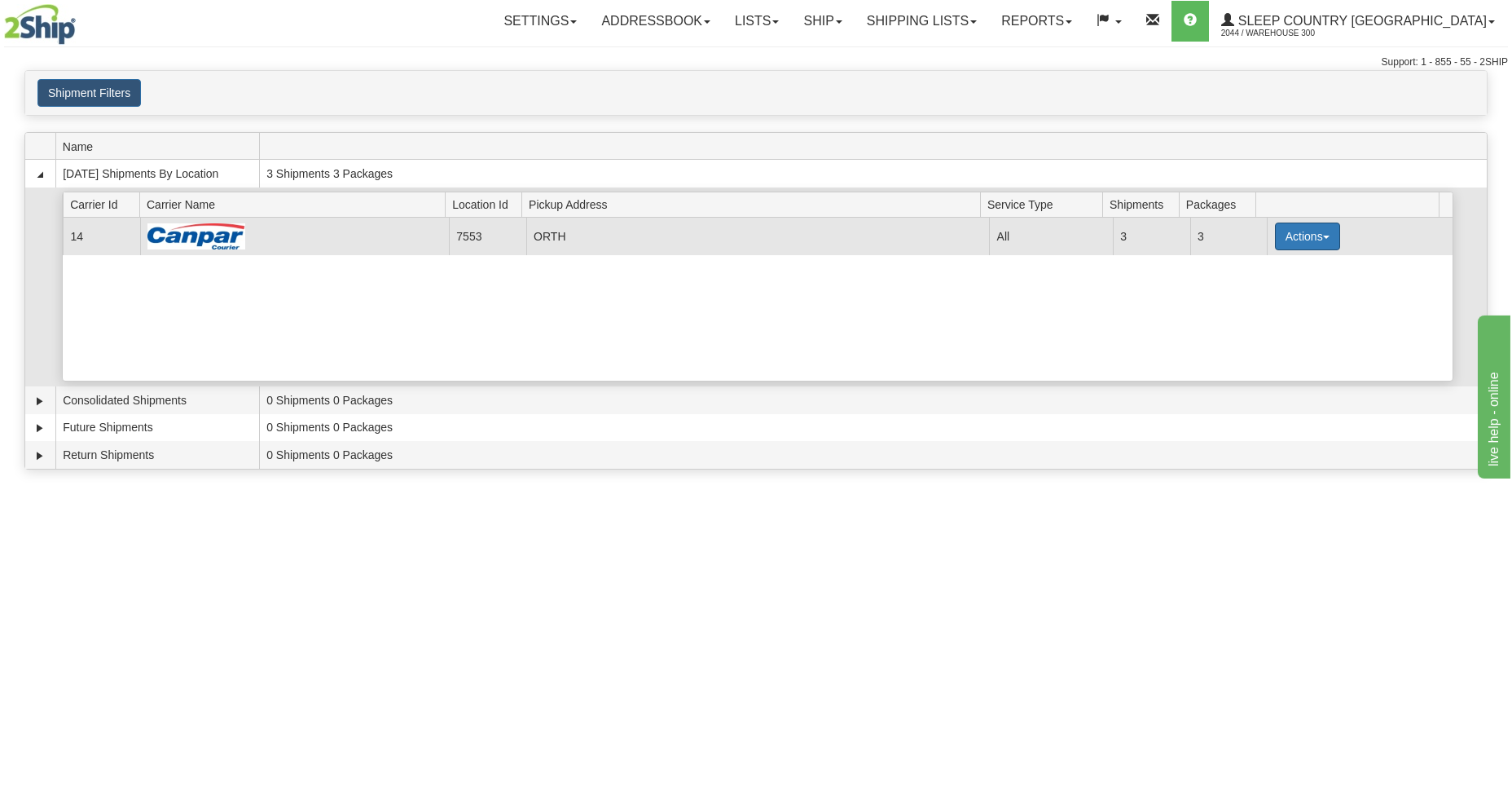
click at [1316, 235] on button "Actions" at bounding box center [1308, 237] width 66 height 27
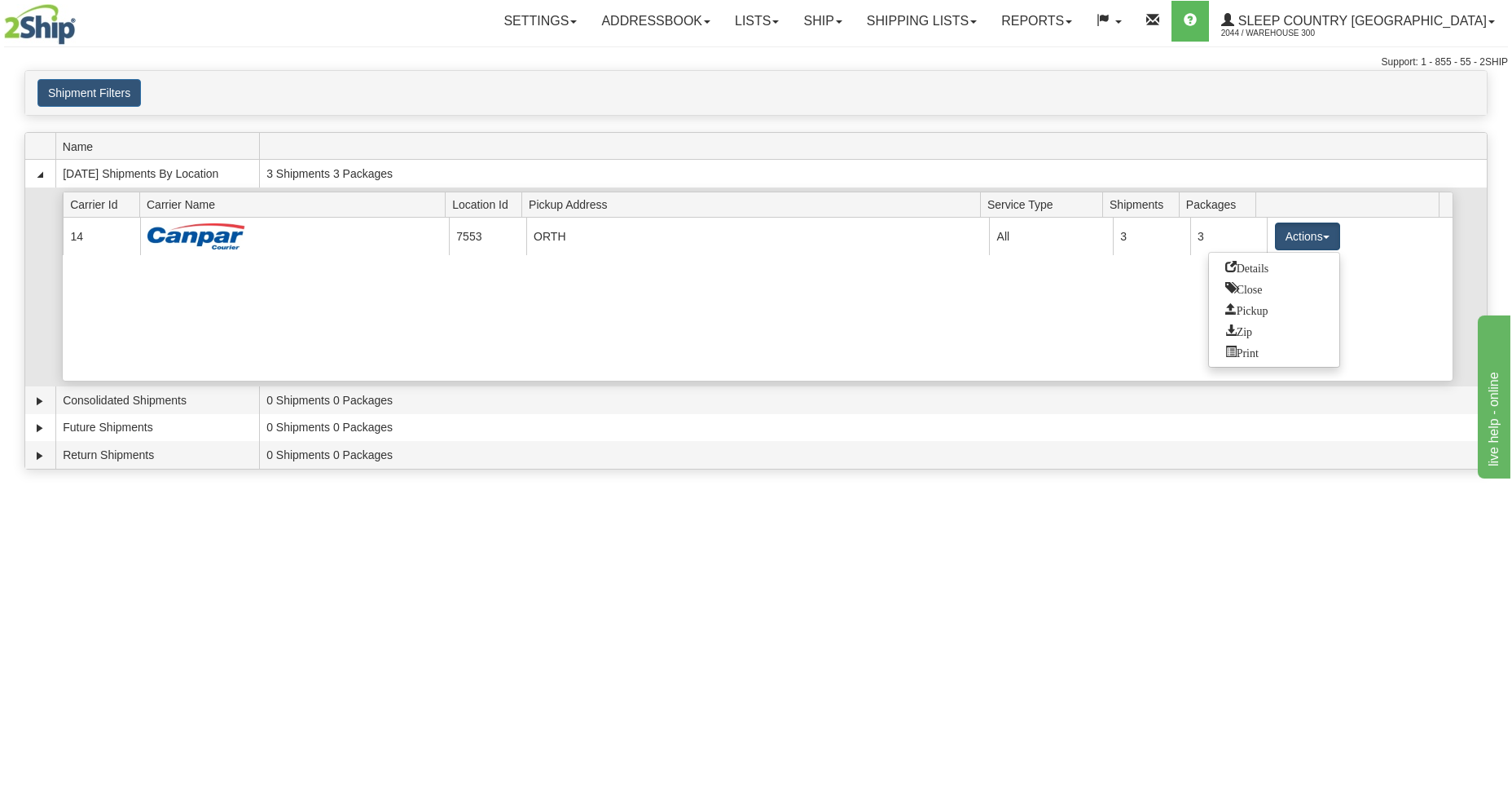
click at [1256, 268] on span "Details" at bounding box center [1247, 267] width 44 height 12
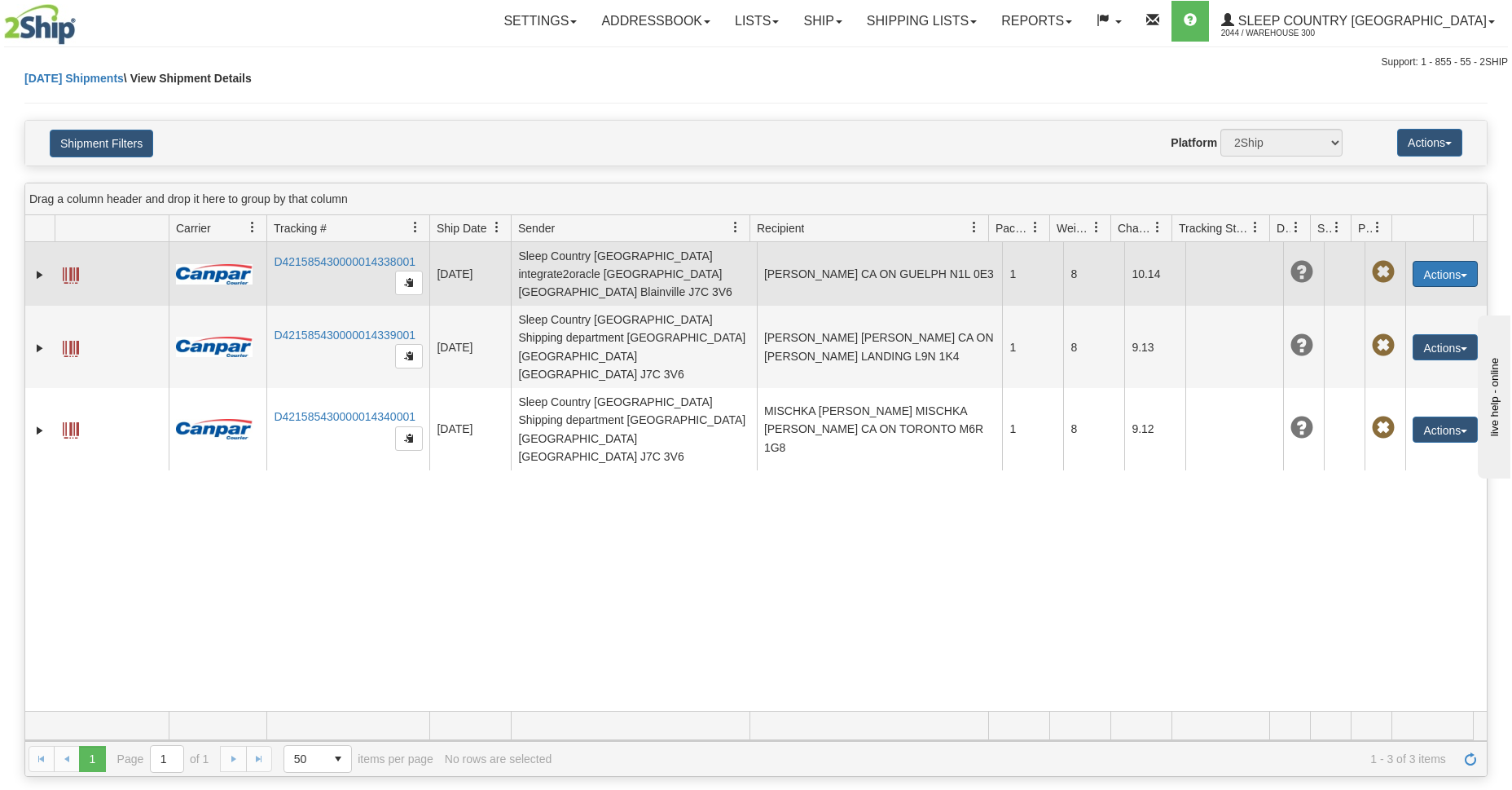
click at [1461, 274] on span "button" at bounding box center [1464, 276] width 6 height 4
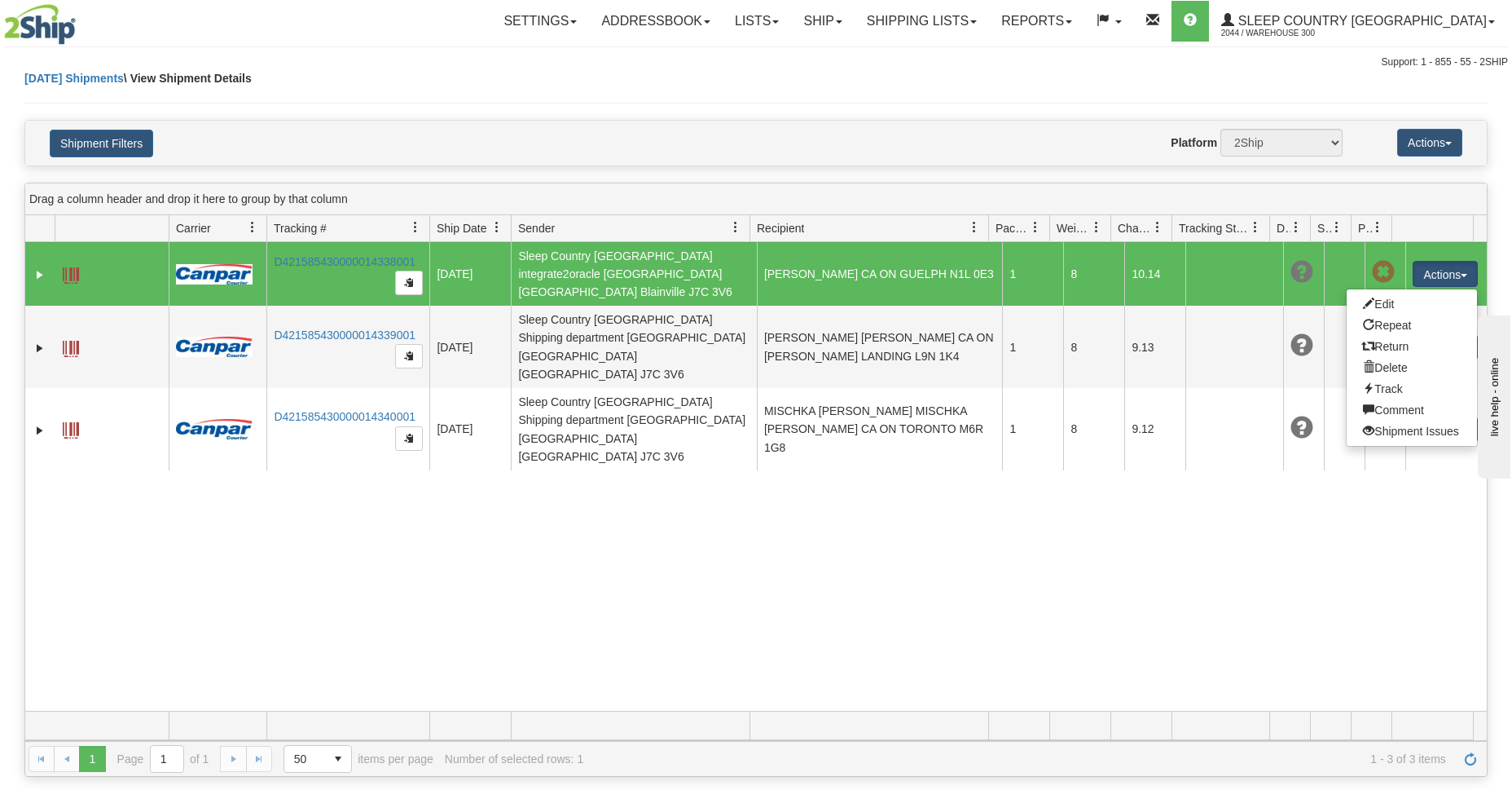
click at [1189, 542] on div "31696114 2044 D421585430000014338001 [DATE] [DATE] 12:01:57 PM Sleep Country [G…" at bounding box center [756, 476] width 1462 height 469
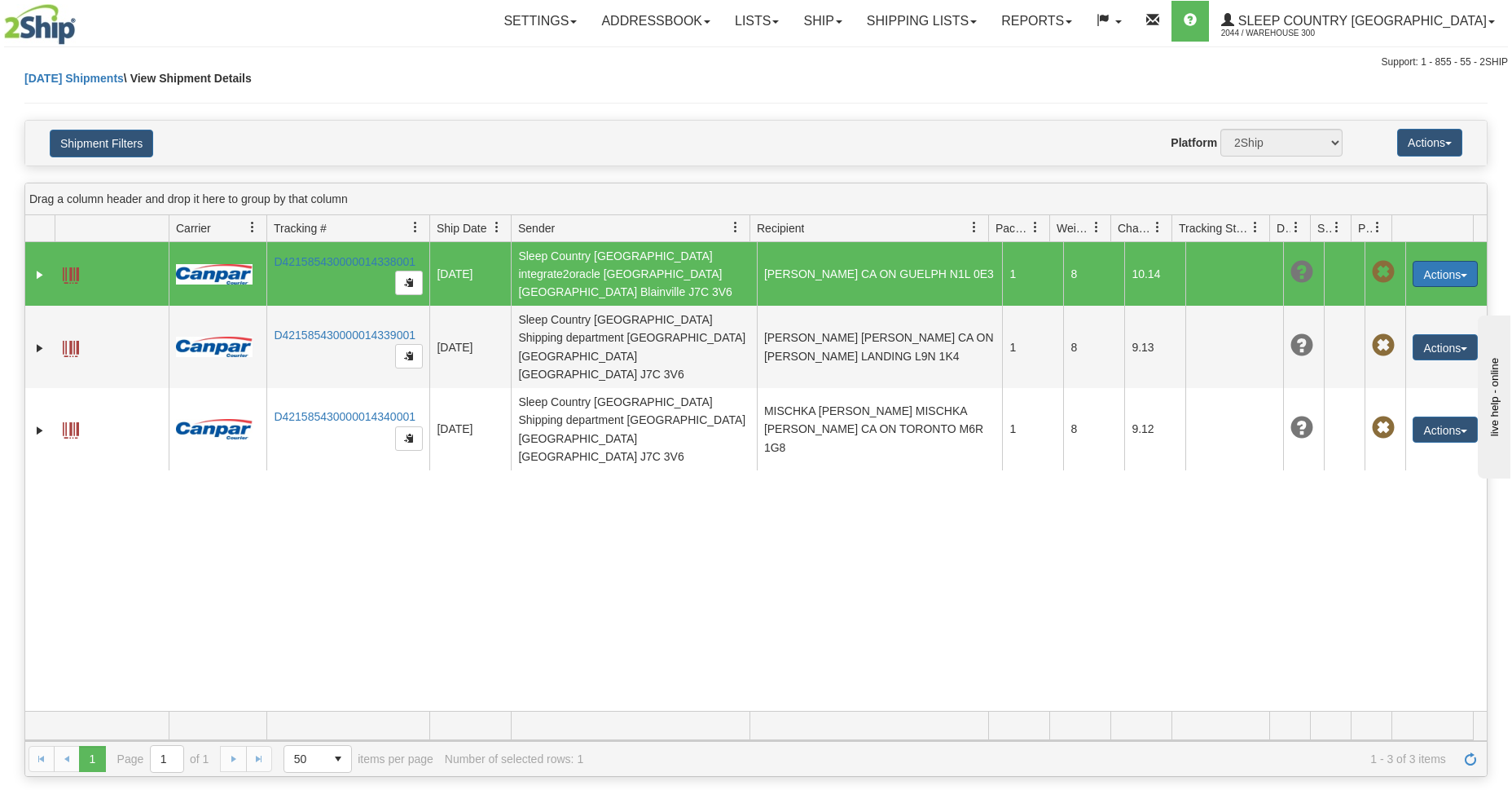
click at [1461, 274] on span "button" at bounding box center [1464, 276] width 6 height 4
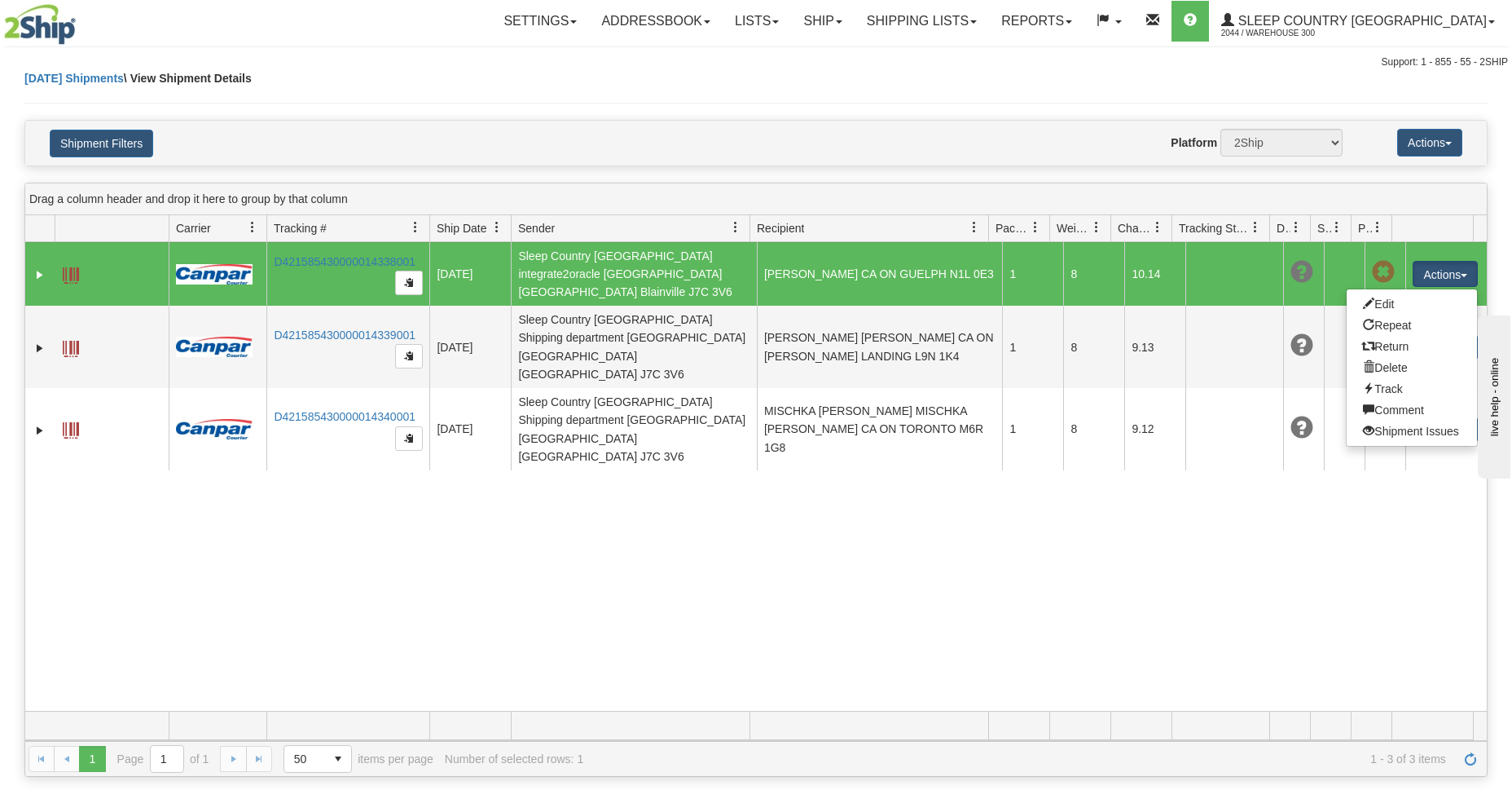
click at [1224, 624] on div "31696114 2044 D421585430000014338001 [DATE] [DATE] 12:01:57 PM Sleep Country [G…" at bounding box center [756, 476] width 1462 height 469
